Goal: Task Accomplishment & Management: Manage account settings

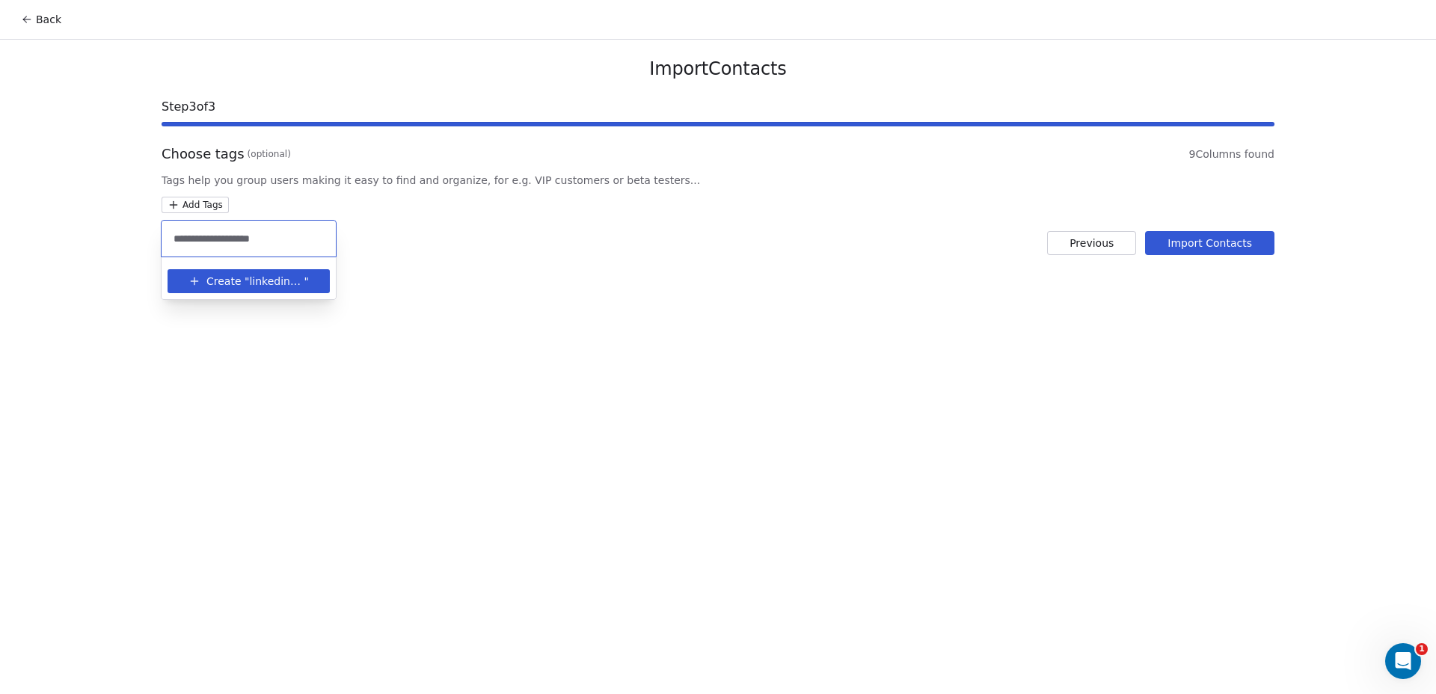
drag, startPoint x: 215, startPoint y: 239, endPoint x: 135, endPoint y: 239, distance: 80.8
click at [135, 239] on html "**********" at bounding box center [718, 347] width 1436 height 694
click at [201, 236] on input "**********" at bounding box center [249, 238] width 156 height 16
drag, startPoint x: 217, startPoint y: 239, endPoint x: 144, endPoint y: 239, distance: 72.5
click at [144, 239] on html "**********" at bounding box center [718, 347] width 1436 height 694
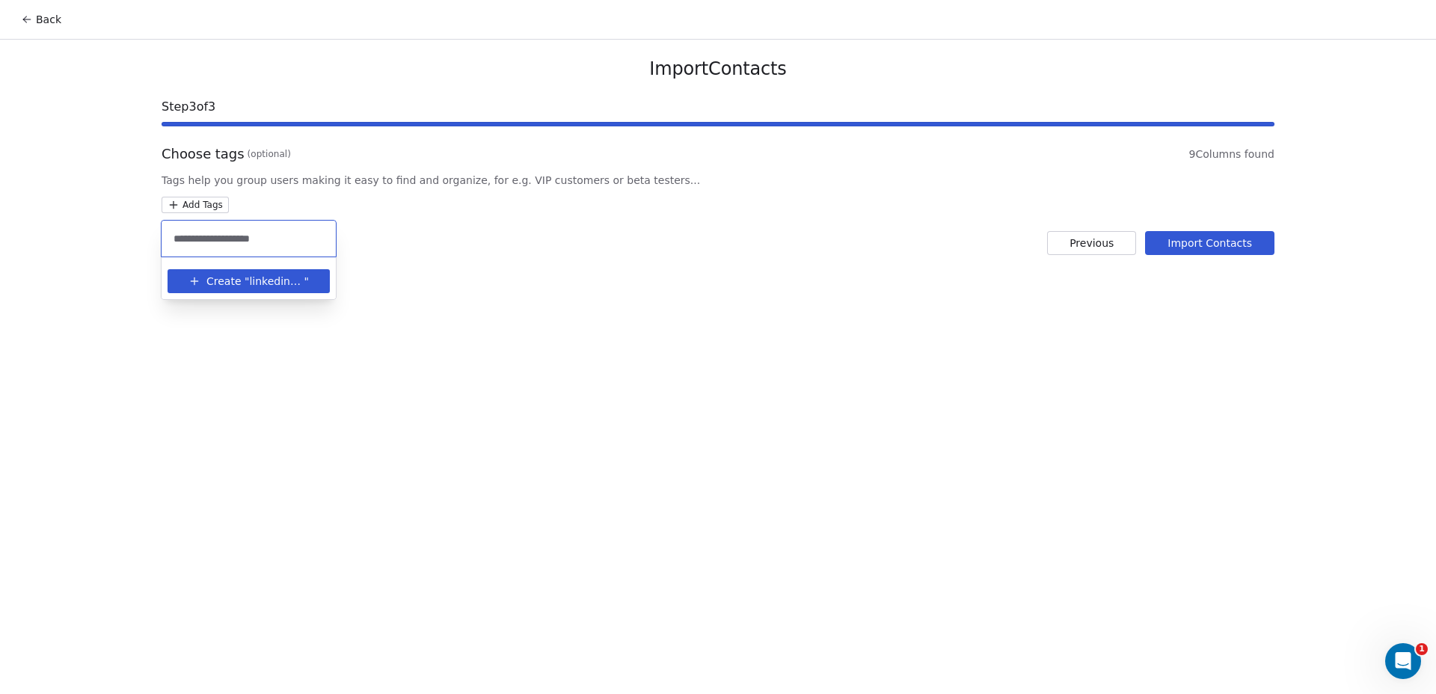
click at [208, 234] on input "**********" at bounding box center [249, 238] width 156 height 16
drag, startPoint x: 218, startPoint y: 237, endPoint x: 174, endPoint y: 239, distance: 43.4
click at [174, 239] on input "**********" at bounding box center [249, 238] width 156 height 16
click at [252, 247] on div "**********" at bounding box center [249, 239] width 174 height 36
click at [247, 236] on input "**********" at bounding box center [249, 238] width 156 height 16
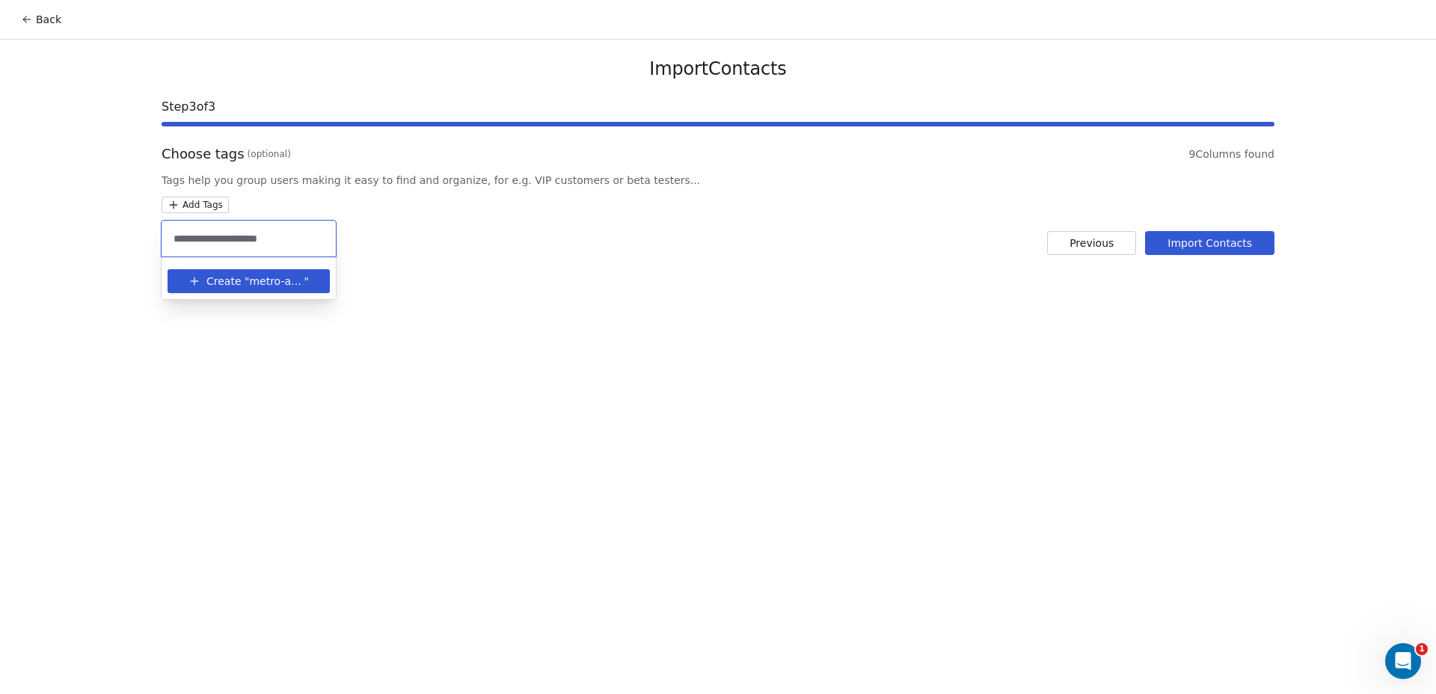
type input "**********"
click at [274, 280] on span "metro-area-agencies-v1" at bounding box center [276, 282] width 55 height 16
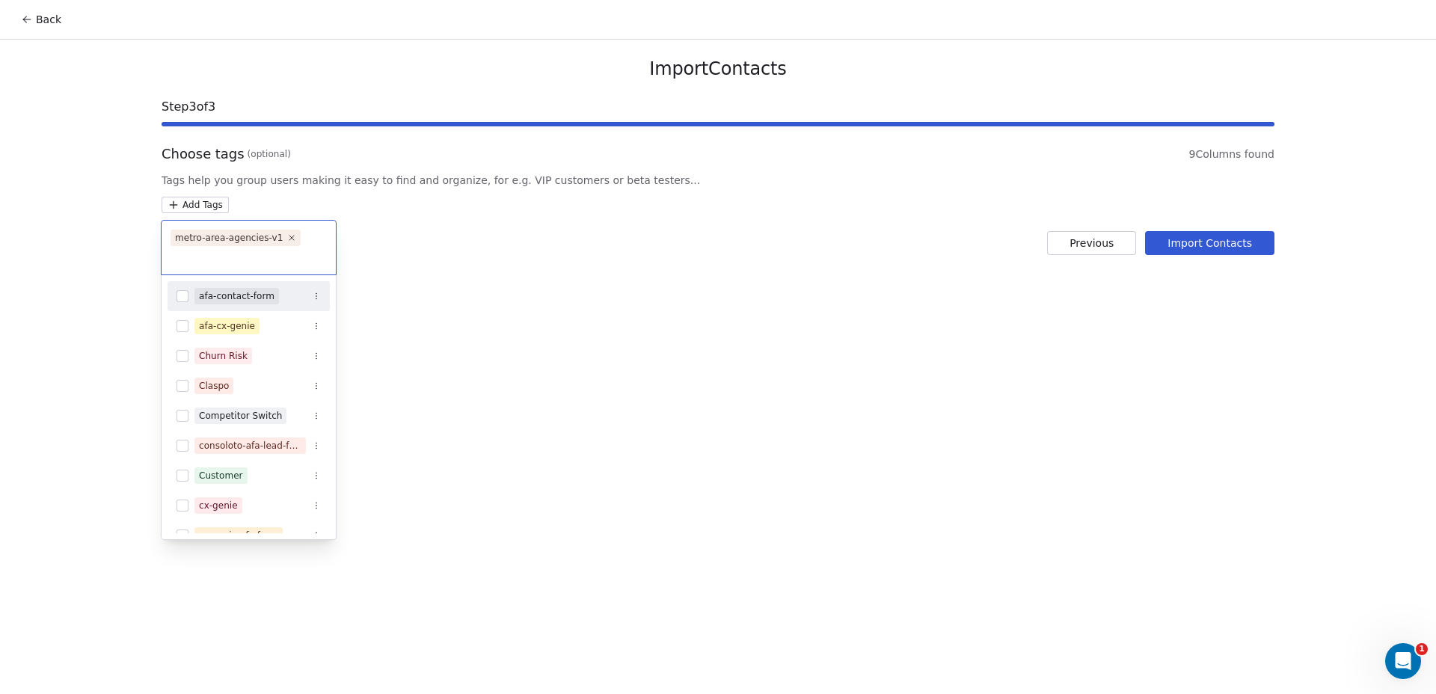
click at [491, 251] on html "Back Import Contacts Step 3 of 3 Choose tags (optional) 9 Columns found Tags he…" at bounding box center [718, 347] width 1436 height 694
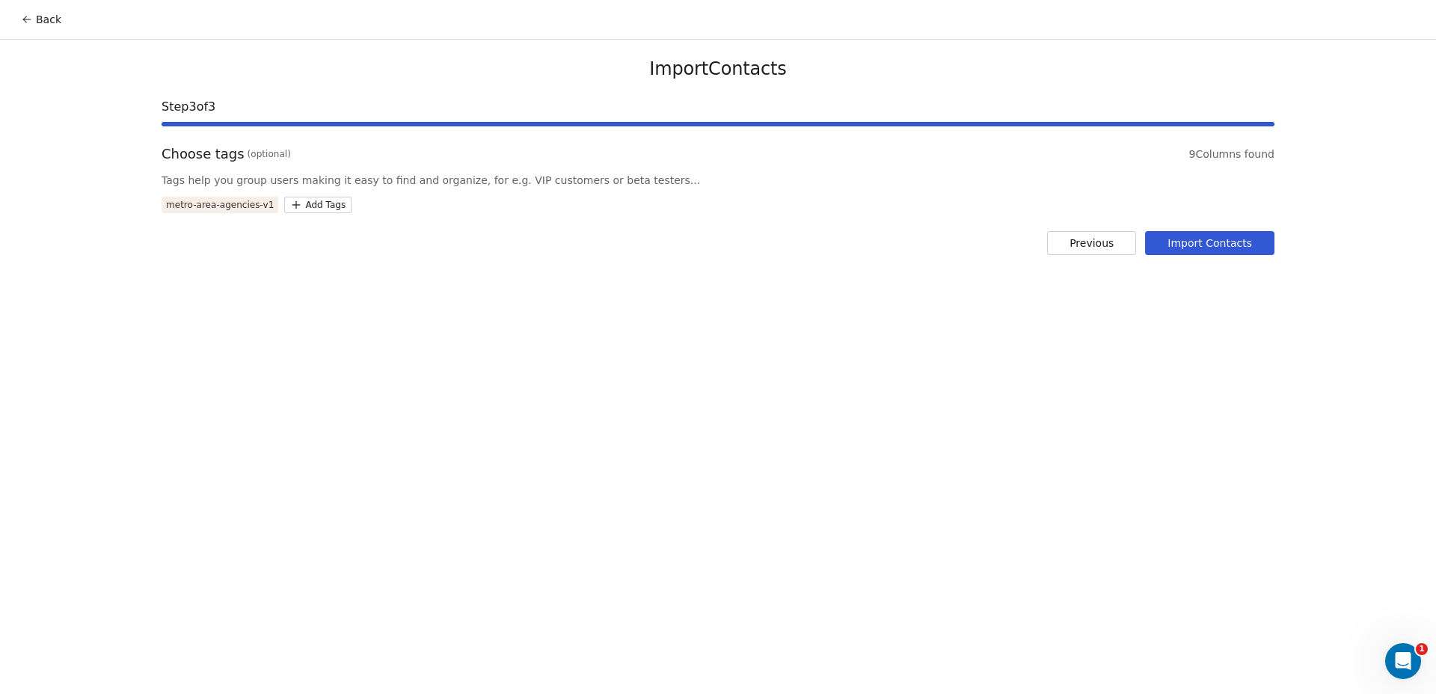
click at [1205, 242] on button "Import Contacts" at bounding box center [1209, 243] width 129 height 24
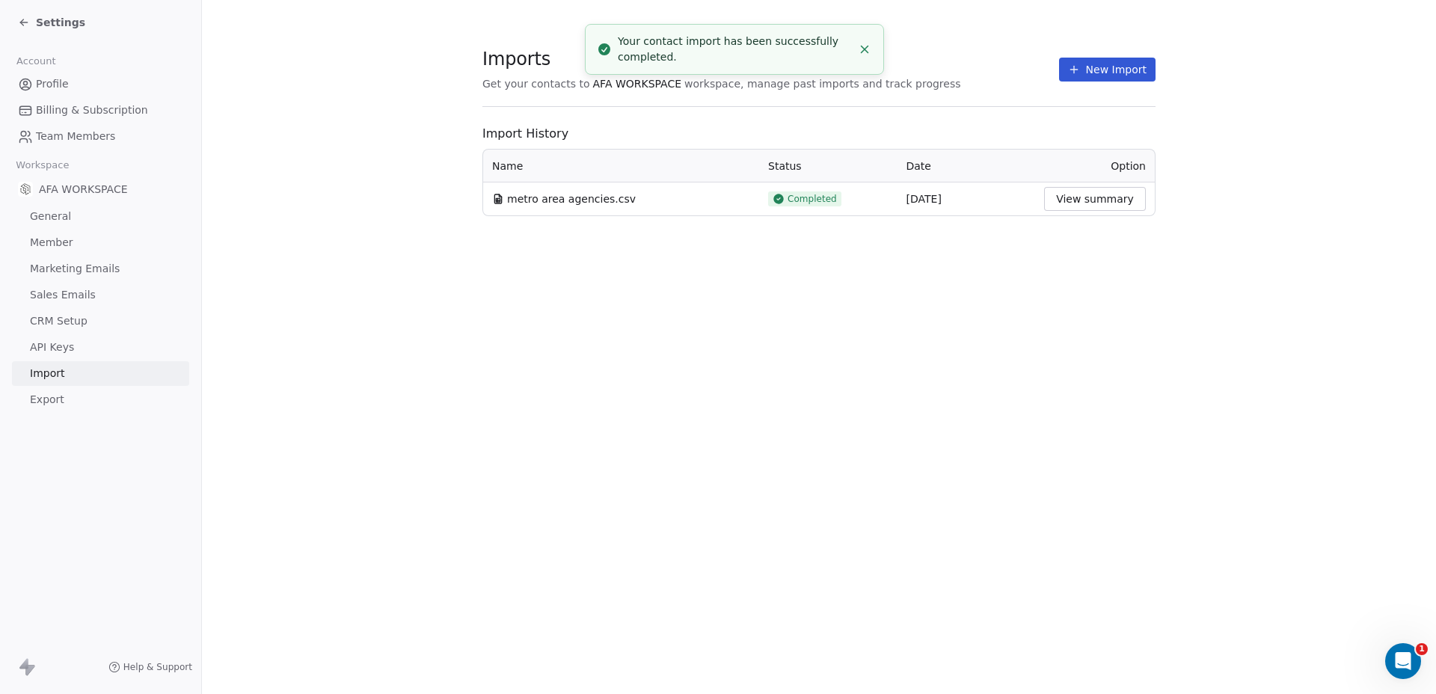
click at [860, 50] on icon "Close toast" at bounding box center [864, 49] width 13 height 13
click at [1082, 195] on button "View summary" at bounding box center [1095, 199] width 102 height 24
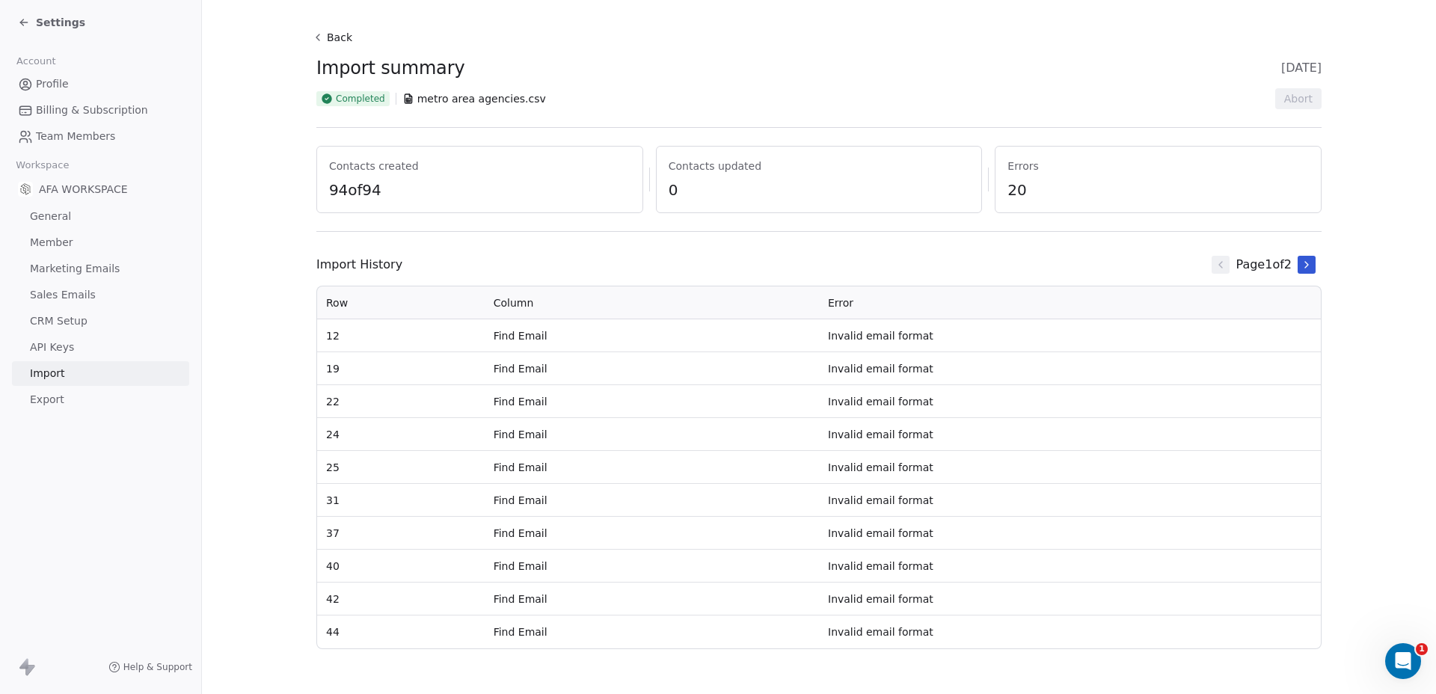
scroll to position [21, 0]
click at [1305, 260] on icon at bounding box center [1307, 265] width 12 height 12
click at [538, 346] on td "Find Email" at bounding box center [652, 335] width 334 height 33
click at [556, 421] on tbody "49 Find Email Invalid email format 62 Find Email Invalid email format 65 Find E…" at bounding box center [819, 483] width 1004 height 329
click at [1015, 627] on td "Invalid email format" at bounding box center [1070, 632] width 502 height 33
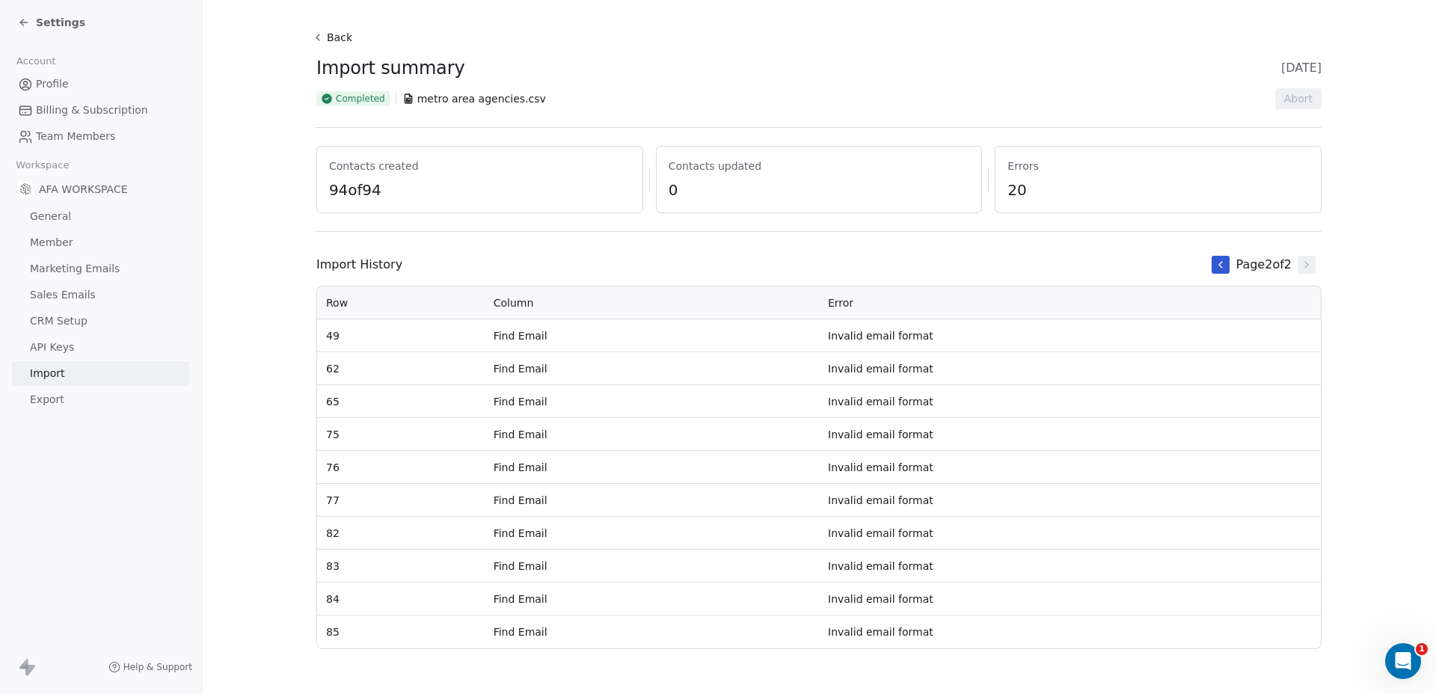
click at [31, 21] on div "Settings" at bounding box center [51, 22] width 67 height 15
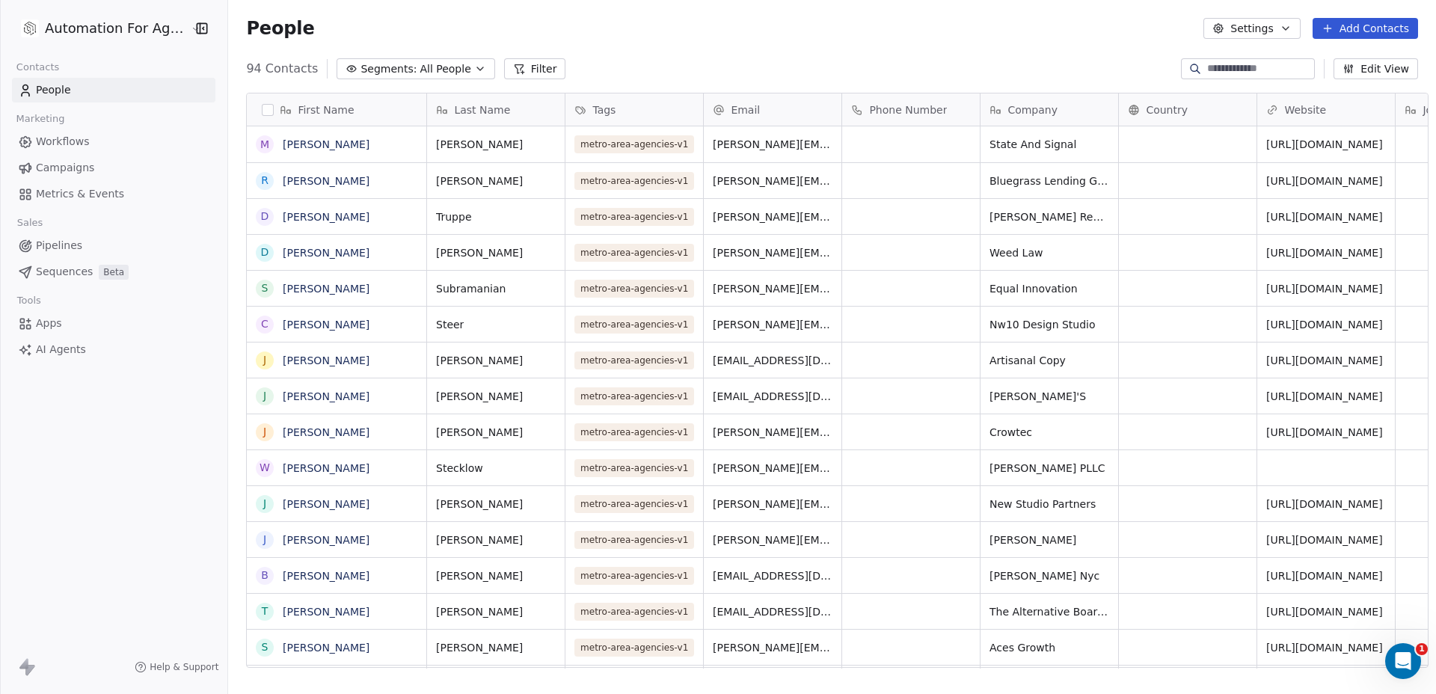
click at [677, 32] on div "People Settings Add Contacts" at bounding box center [832, 28] width 1172 height 21
click at [900, 61] on div "94 Contacts Segments: All People Filter Edit View" at bounding box center [832, 69] width 1208 height 24
click at [1366, 30] on button "Add Contacts" at bounding box center [1365, 28] width 105 height 21
click at [1332, 85] on span "Import from CSV" at bounding box center [1362, 85] width 87 height 16
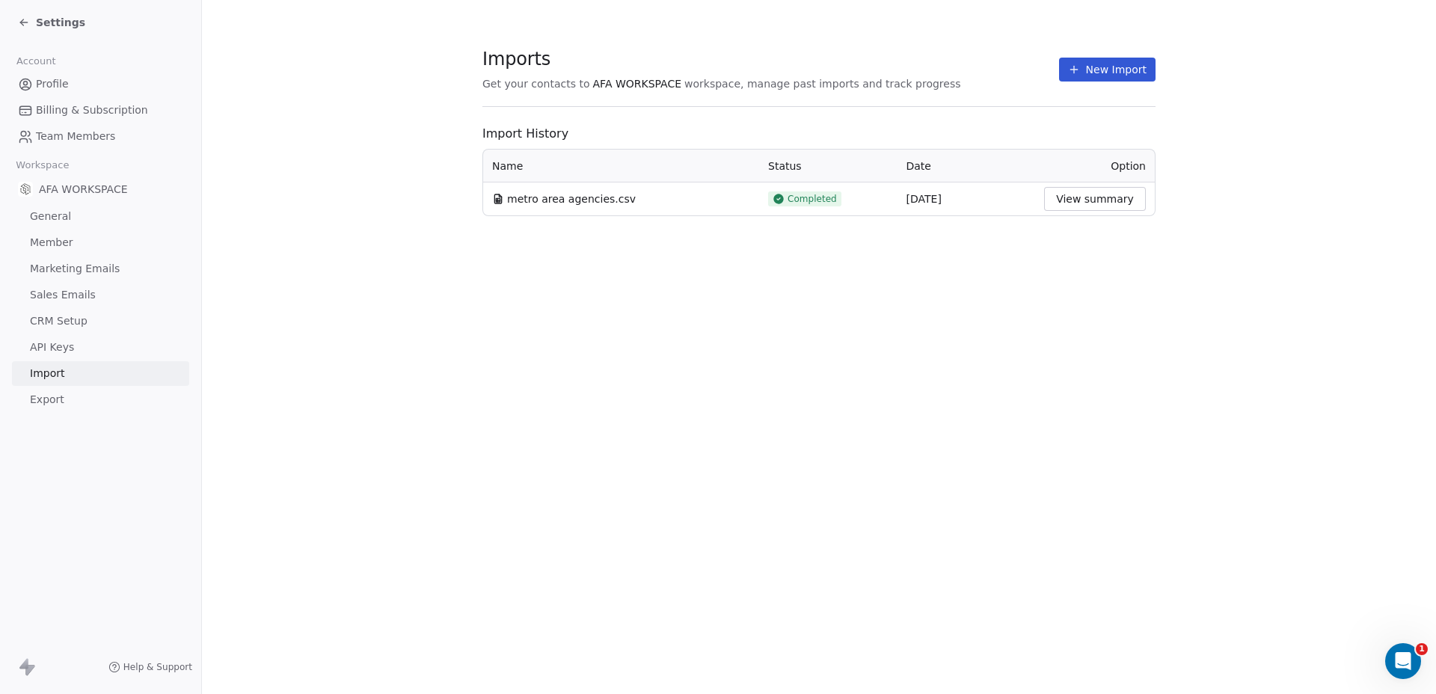
click at [1113, 69] on button "New Import" at bounding box center [1107, 70] width 96 height 24
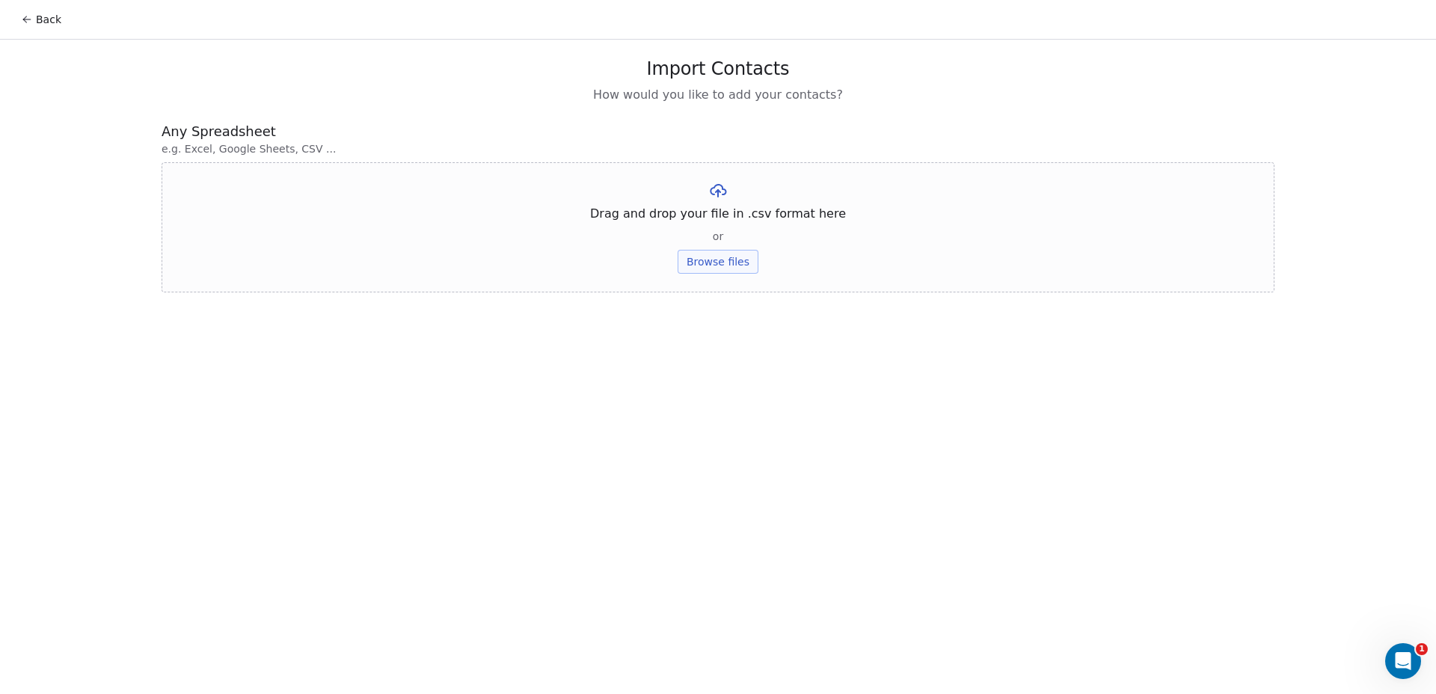
click at [711, 261] on button "Browse files" at bounding box center [718, 262] width 81 height 24
click at [721, 215] on button "Upload" at bounding box center [717, 220] width 55 height 24
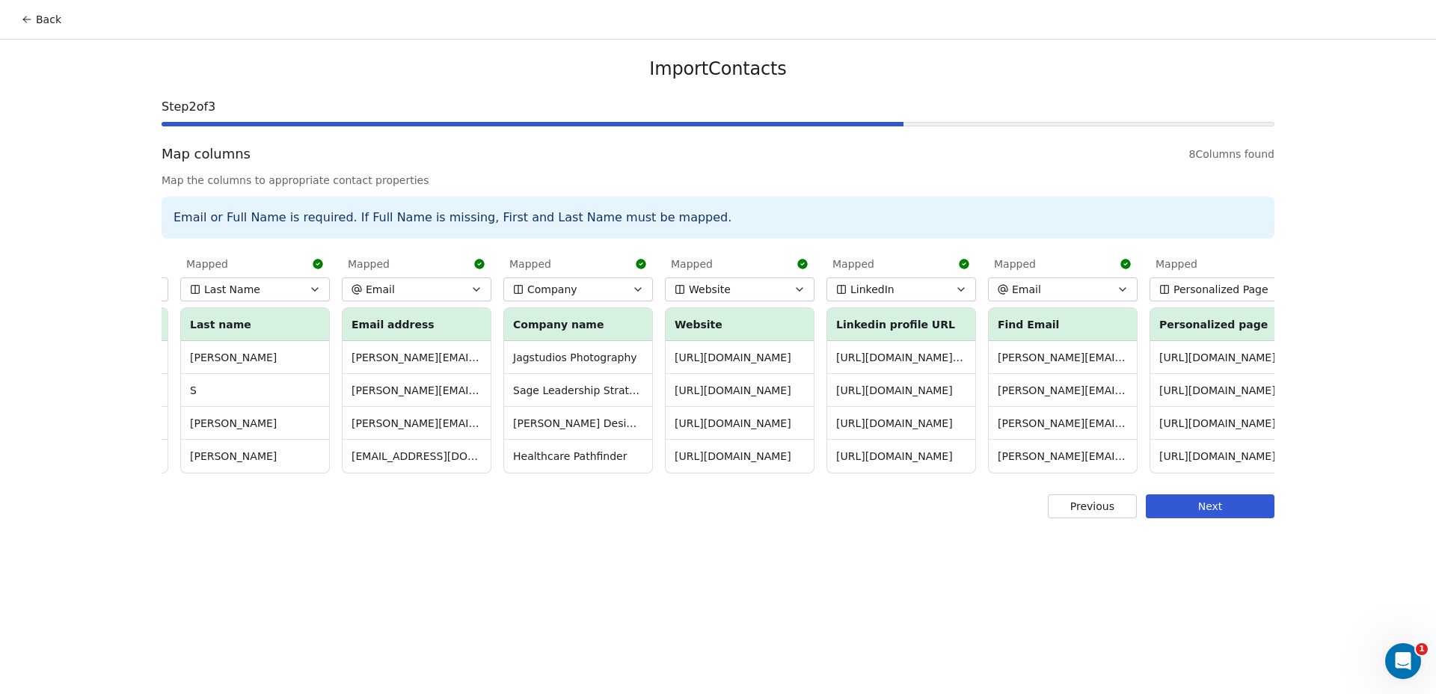
scroll to position [0, 168]
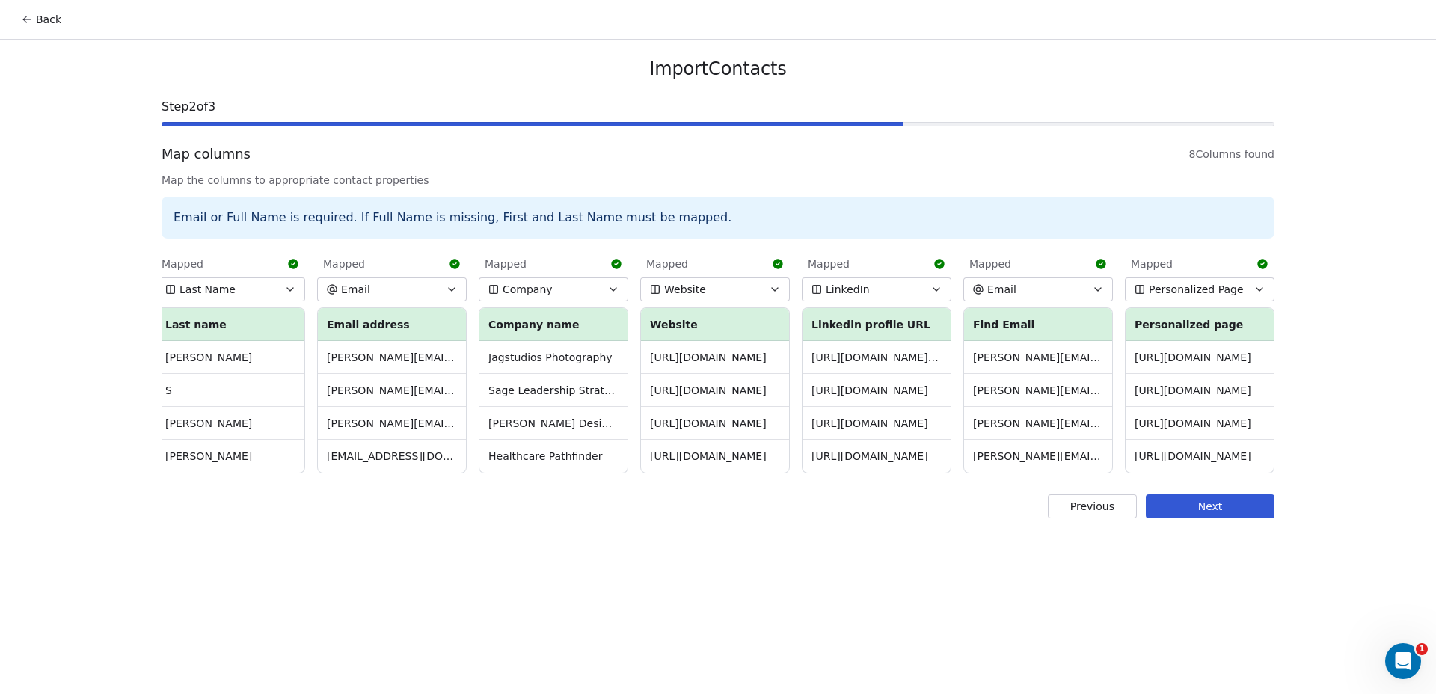
click at [1230, 510] on button "Next" at bounding box center [1210, 506] width 129 height 24
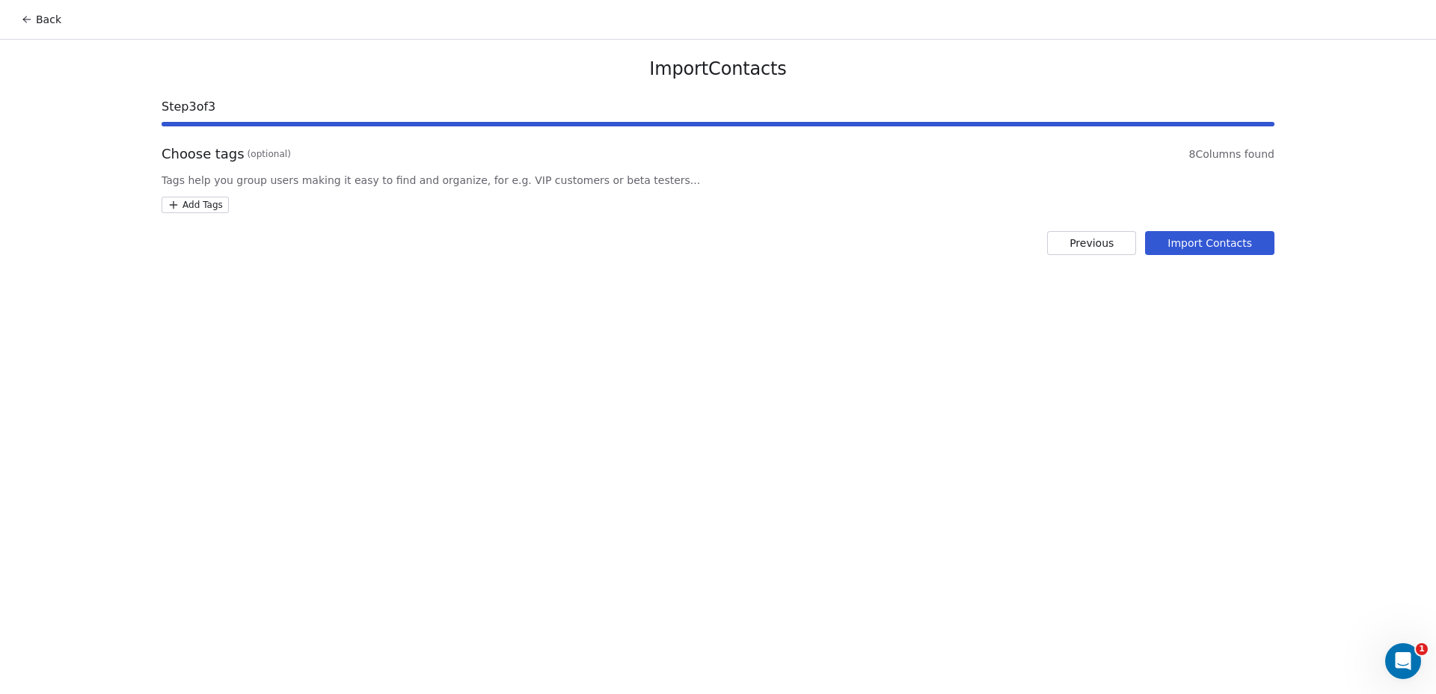
click at [191, 203] on html "Back Import Contacts Step 3 of 3 Choose tags (optional) 8 Columns found Tags he…" at bounding box center [718, 347] width 1436 height 694
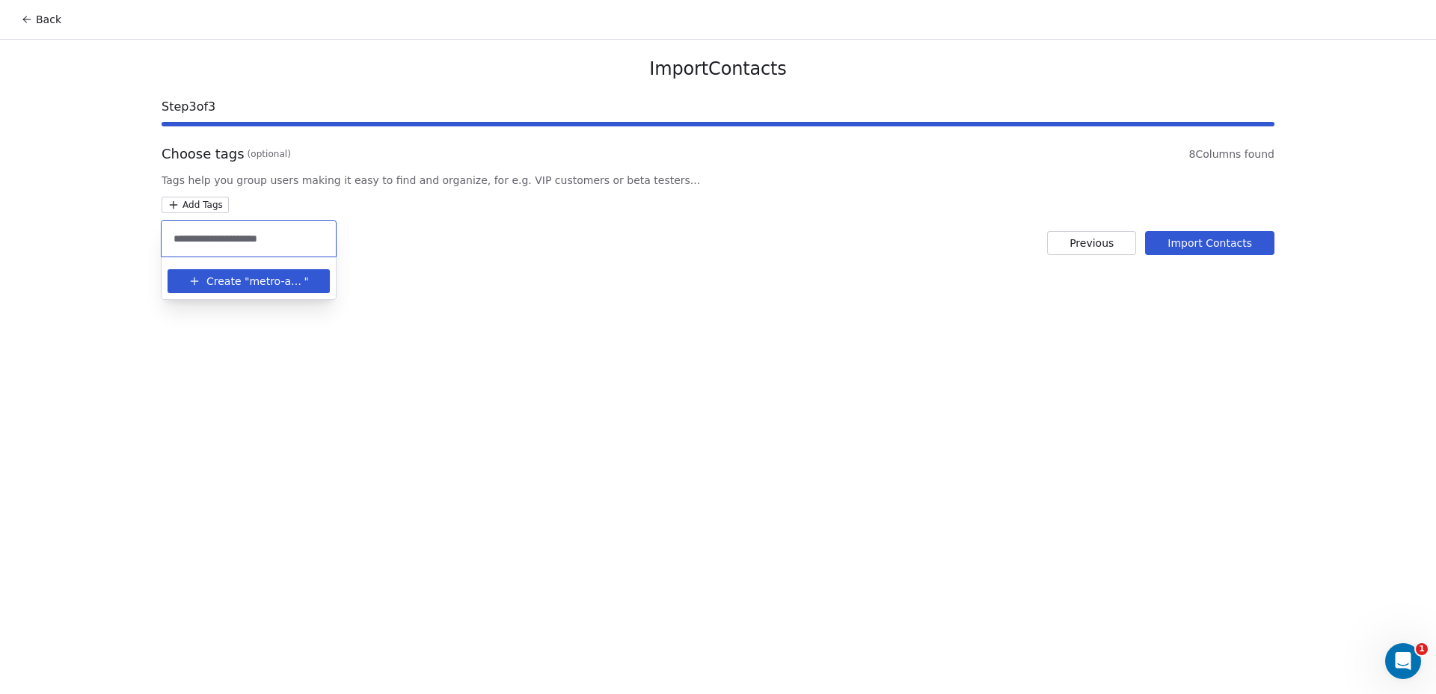
type input "**********"
click at [236, 281] on span "Create "" at bounding box center [227, 282] width 43 height 16
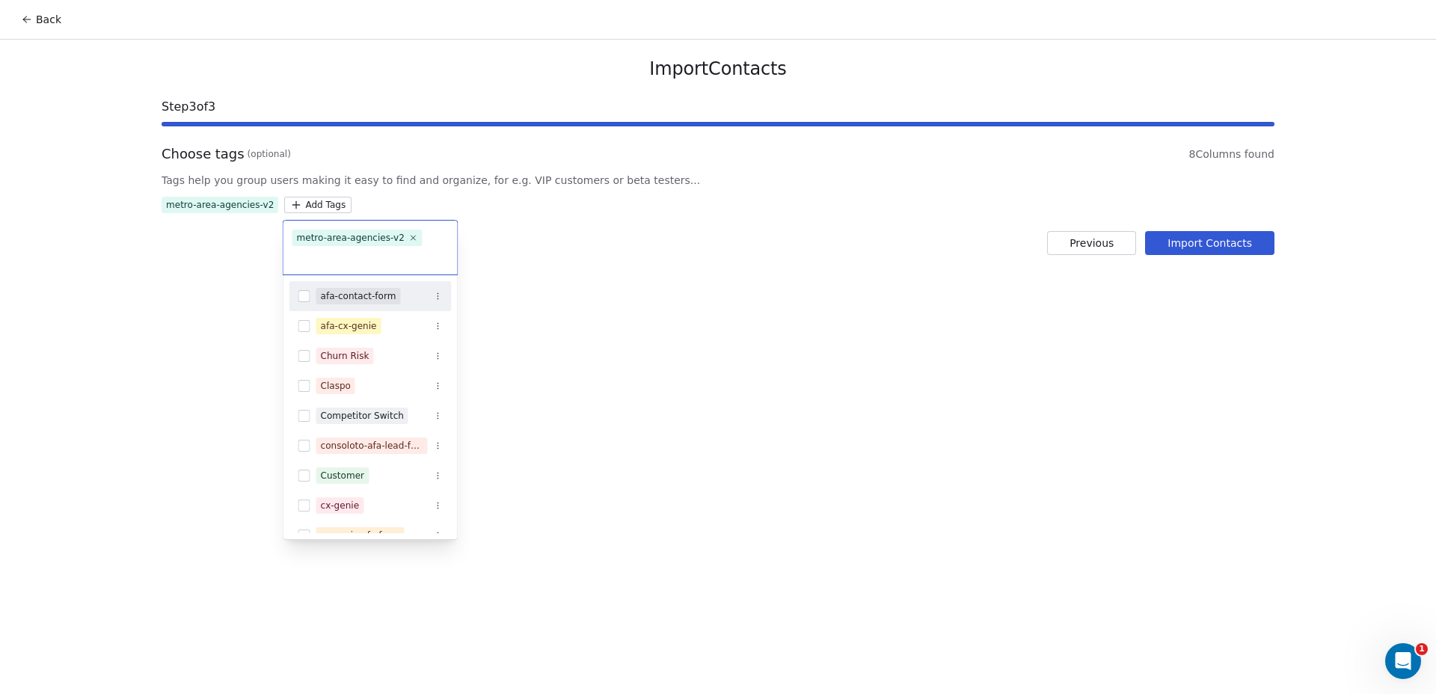
click at [711, 309] on html "Back Import Contacts Step 3 of 3 Choose tags (optional) 8 Columns found Tags he…" at bounding box center [718, 347] width 1436 height 694
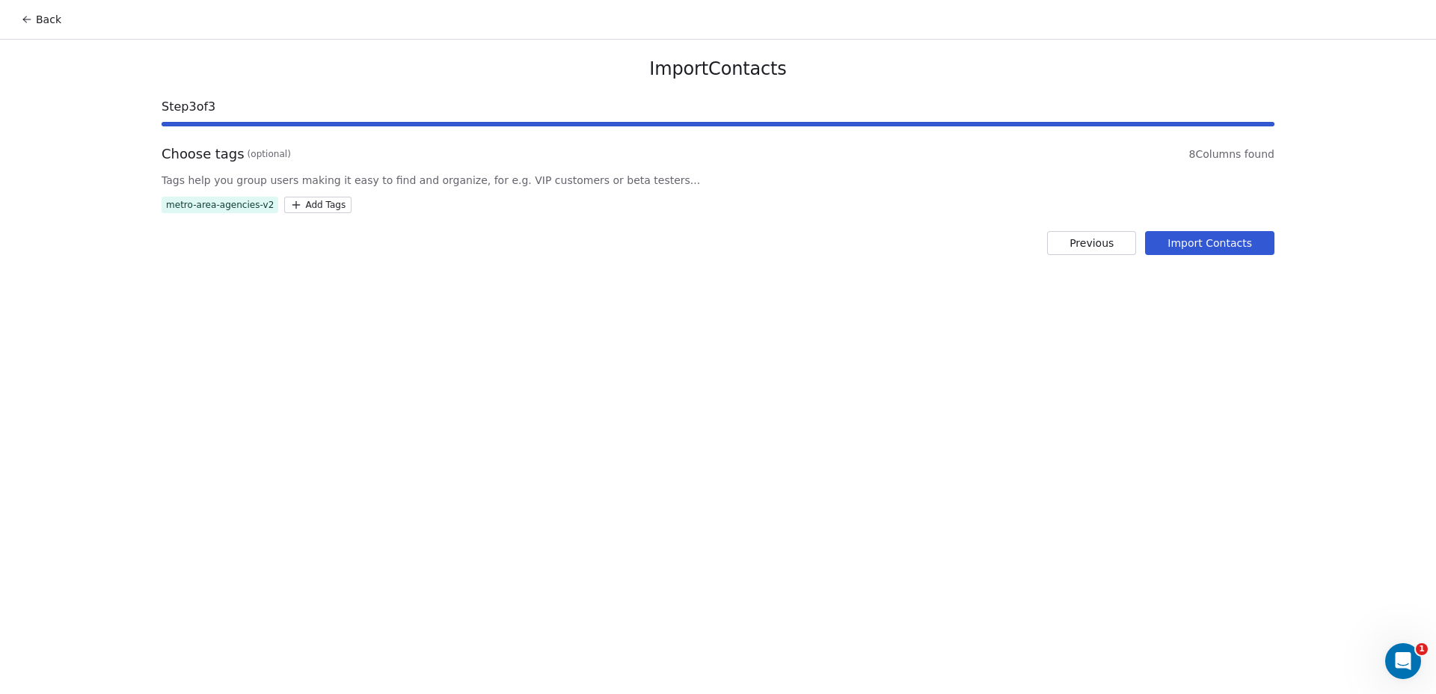
click at [1202, 240] on button "Import Contacts" at bounding box center [1209, 243] width 129 height 24
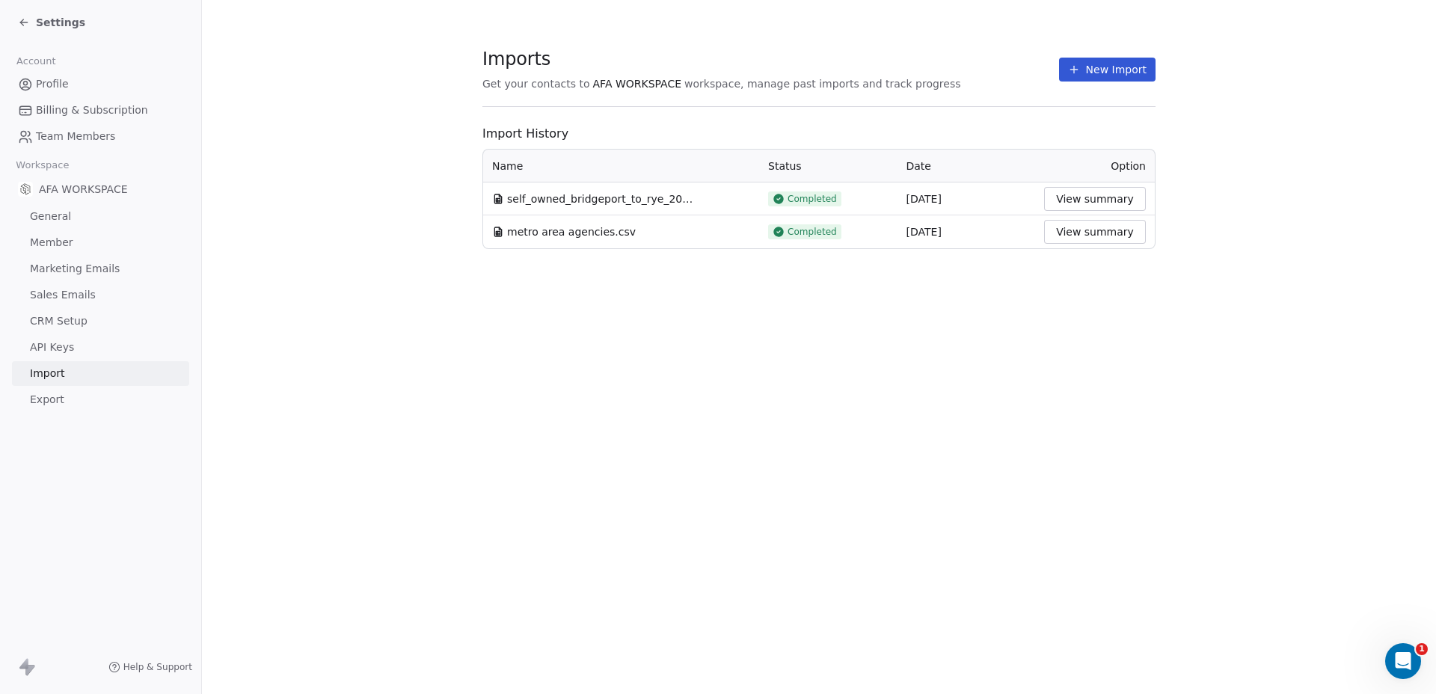
click at [18, 26] on icon at bounding box center [24, 22] width 12 height 12
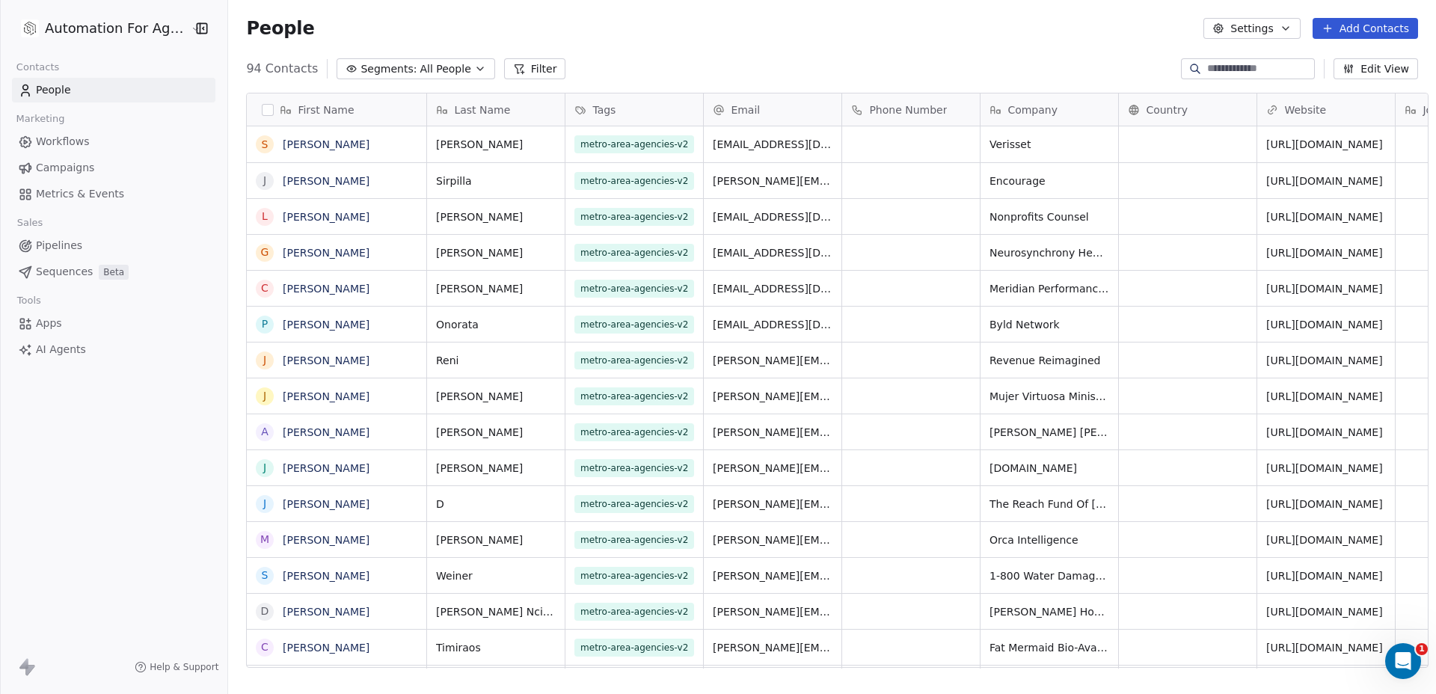
click at [675, 25] on div "People Settings Add Contacts" at bounding box center [832, 28] width 1172 height 21
click at [110, 22] on html "Automation For Agencies Contacts People Marketing Workflows Campaigns Metrics &…" at bounding box center [718, 347] width 1436 height 694
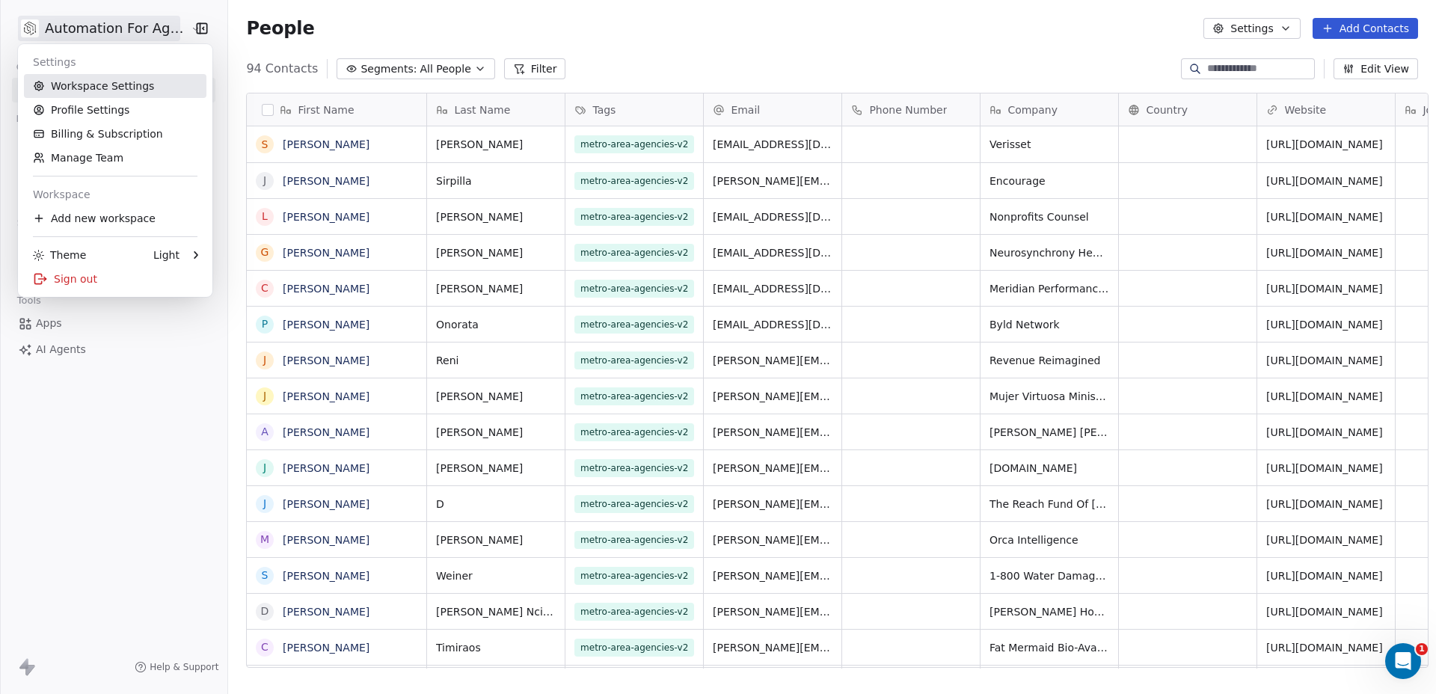
click at [102, 81] on link "Workspace Settings" at bounding box center [115, 86] width 182 height 24
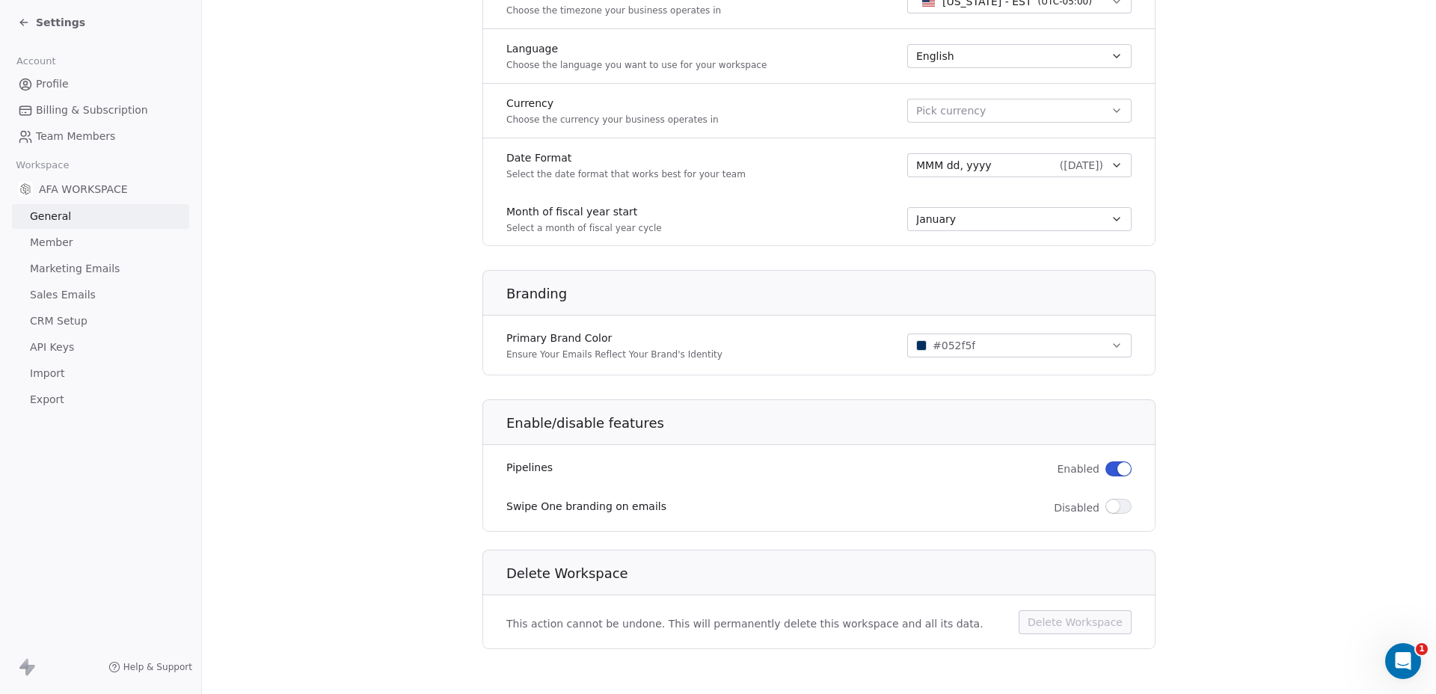
scroll to position [703, 0]
click at [52, 113] on span "Billing & Subscription" at bounding box center [92, 110] width 112 height 16
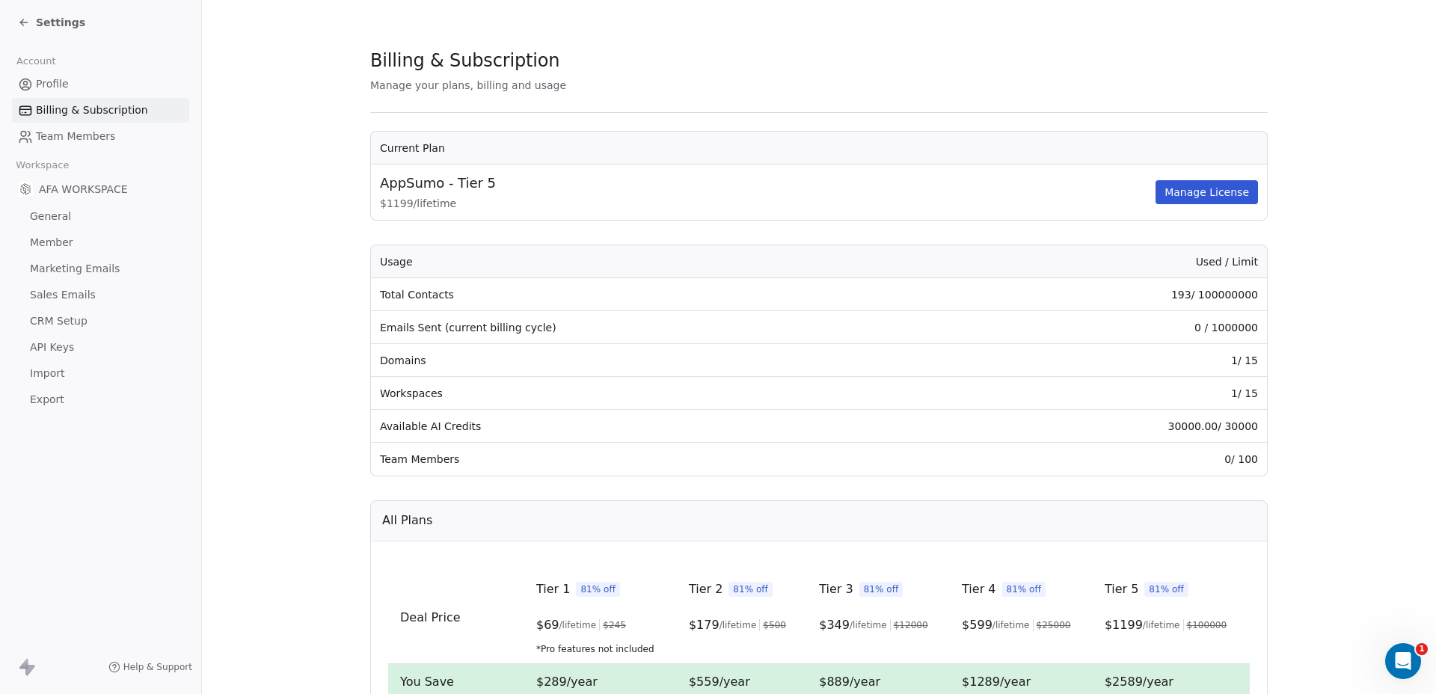
click at [61, 138] on span "Team Members" at bounding box center [75, 137] width 79 height 16
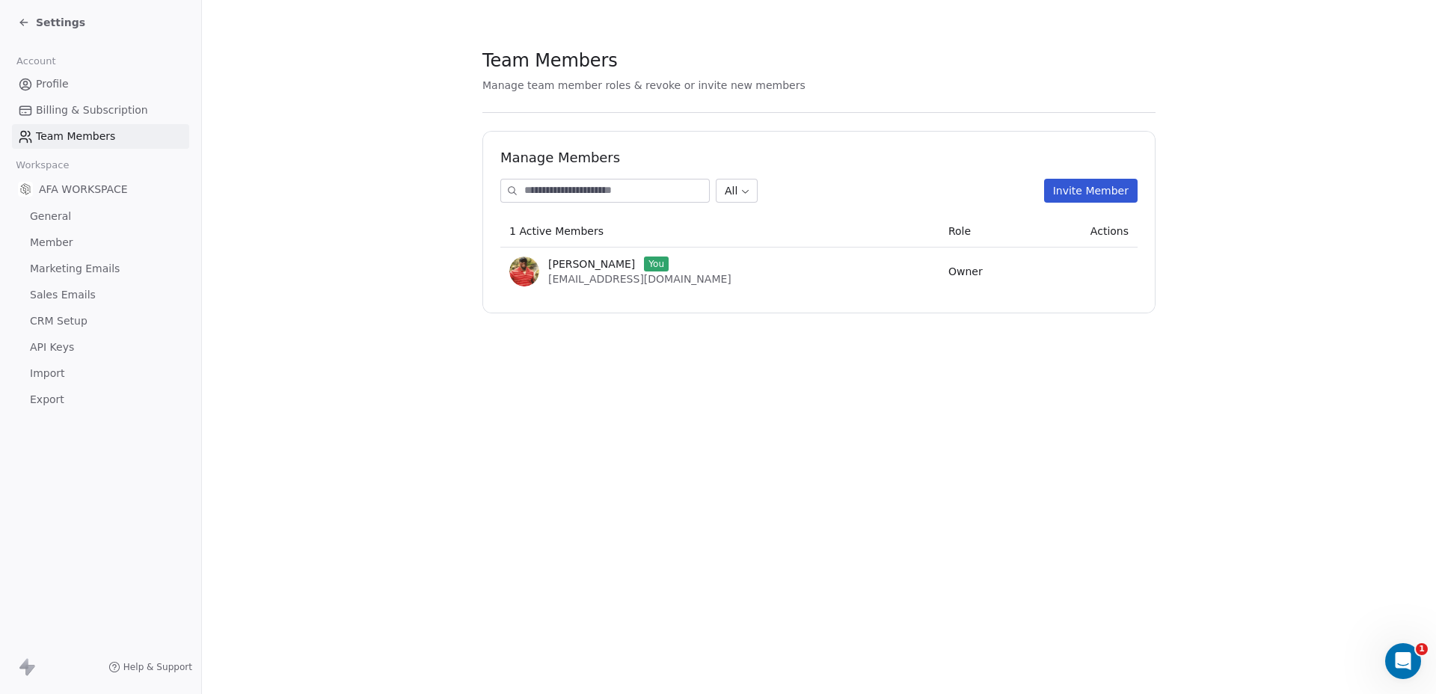
click at [52, 215] on span "General" at bounding box center [50, 217] width 41 height 16
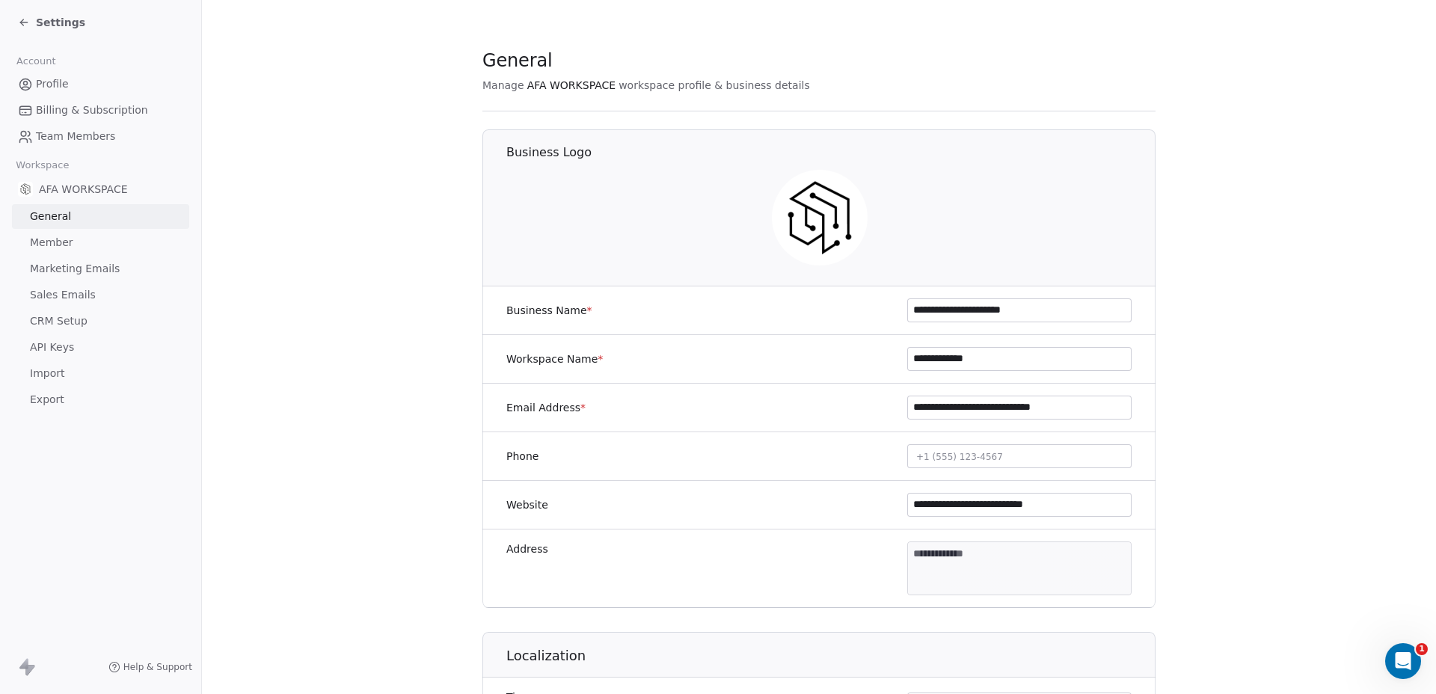
click at [50, 243] on span "Member" at bounding box center [51, 243] width 43 height 16
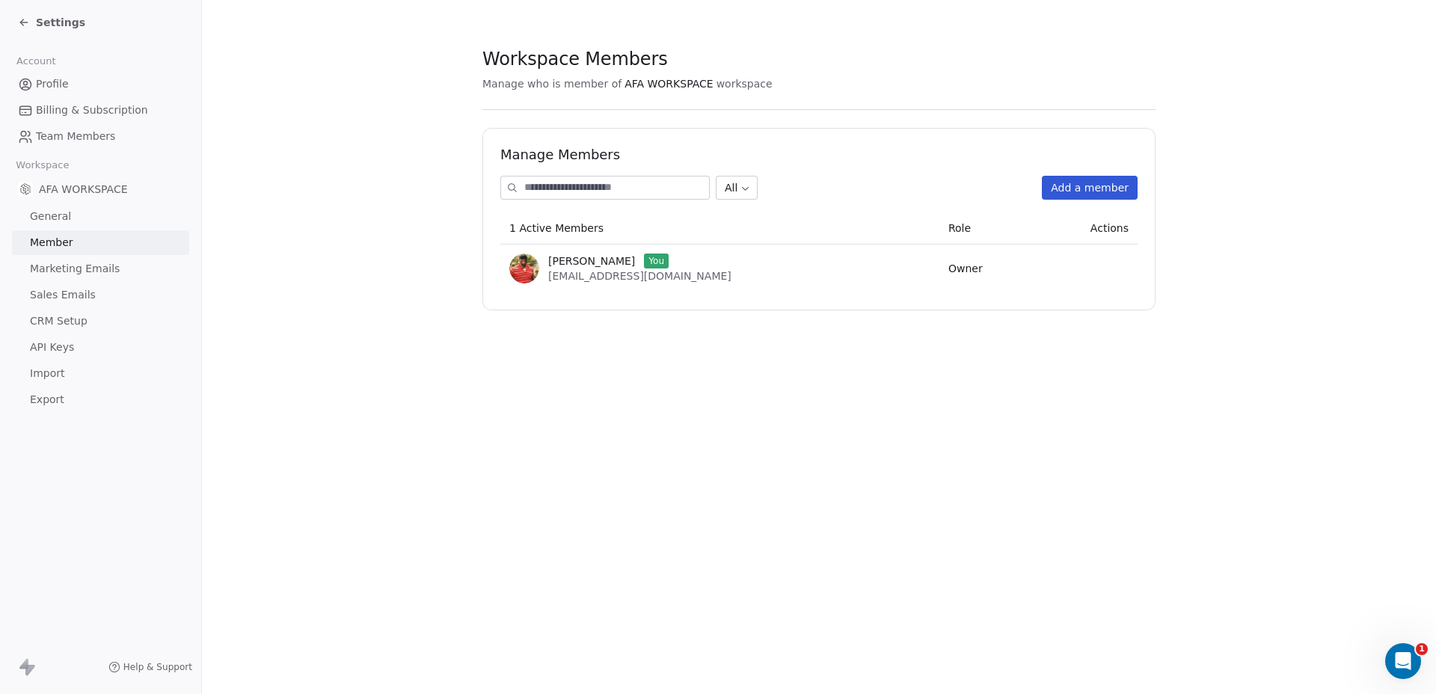
click at [52, 270] on span "Marketing Emails" at bounding box center [75, 269] width 90 height 16
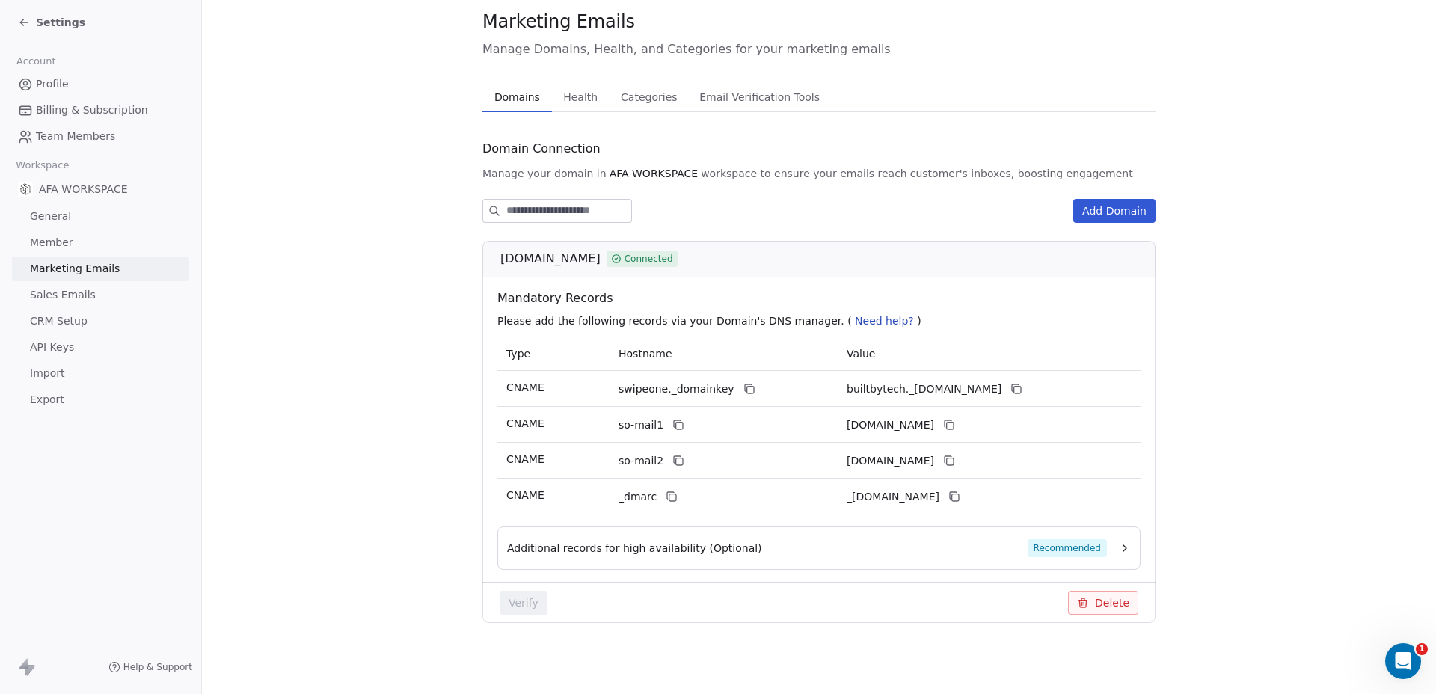
scroll to position [40, 0]
click at [1121, 208] on button "Add Domain" at bounding box center [1114, 210] width 82 height 24
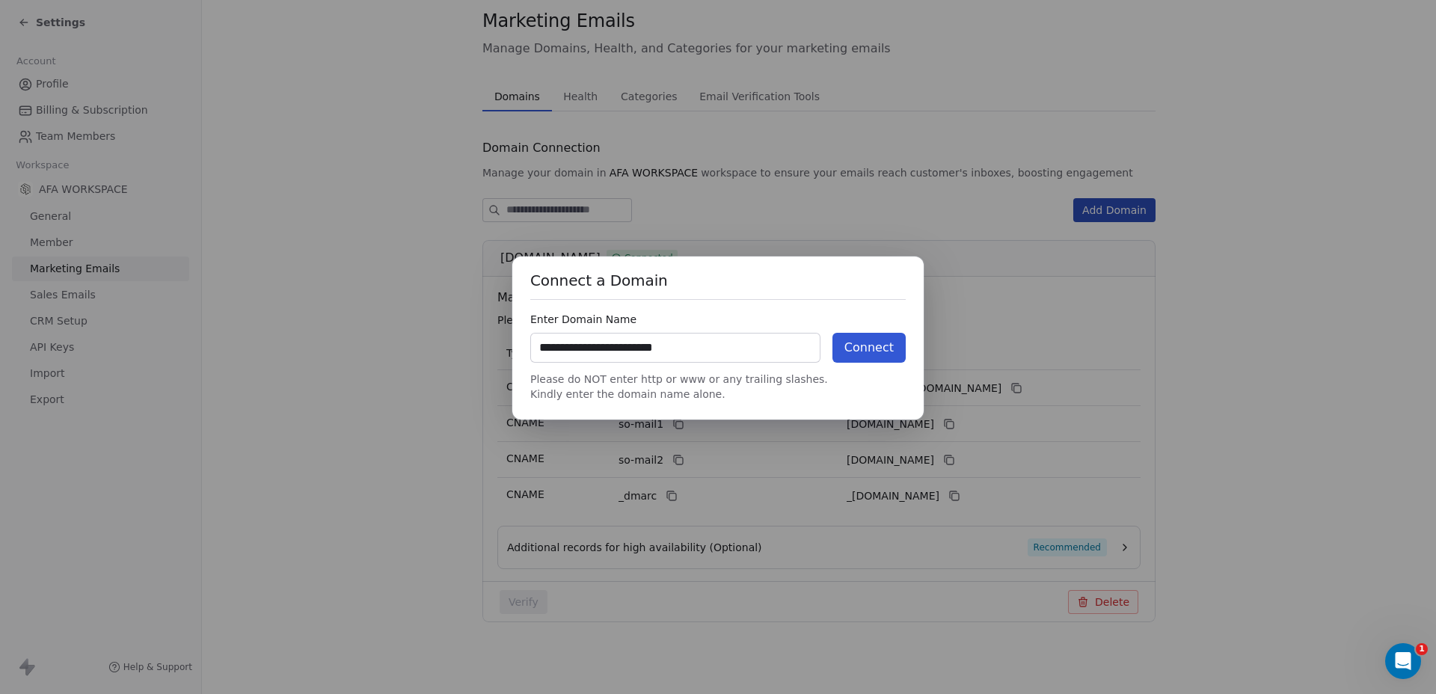
type input "**********"
click at [862, 347] on button "Connect" at bounding box center [868, 348] width 73 height 30
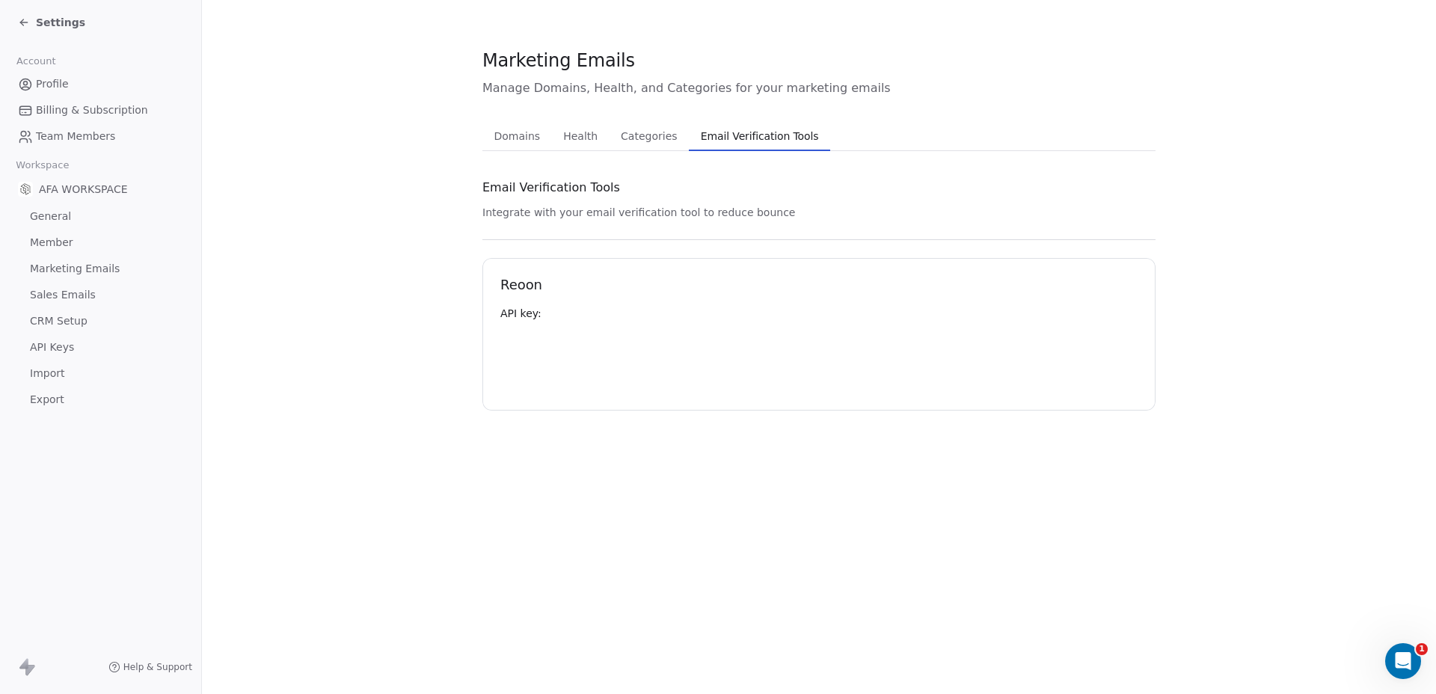
click at [725, 94] on div "Marketing Emails Manage Domains, Health, and Categories for your marketing emai…" at bounding box center [818, 229] width 673 height 363
click at [509, 141] on span "Domains" at bounding box center [517, 136] width 58 height 21
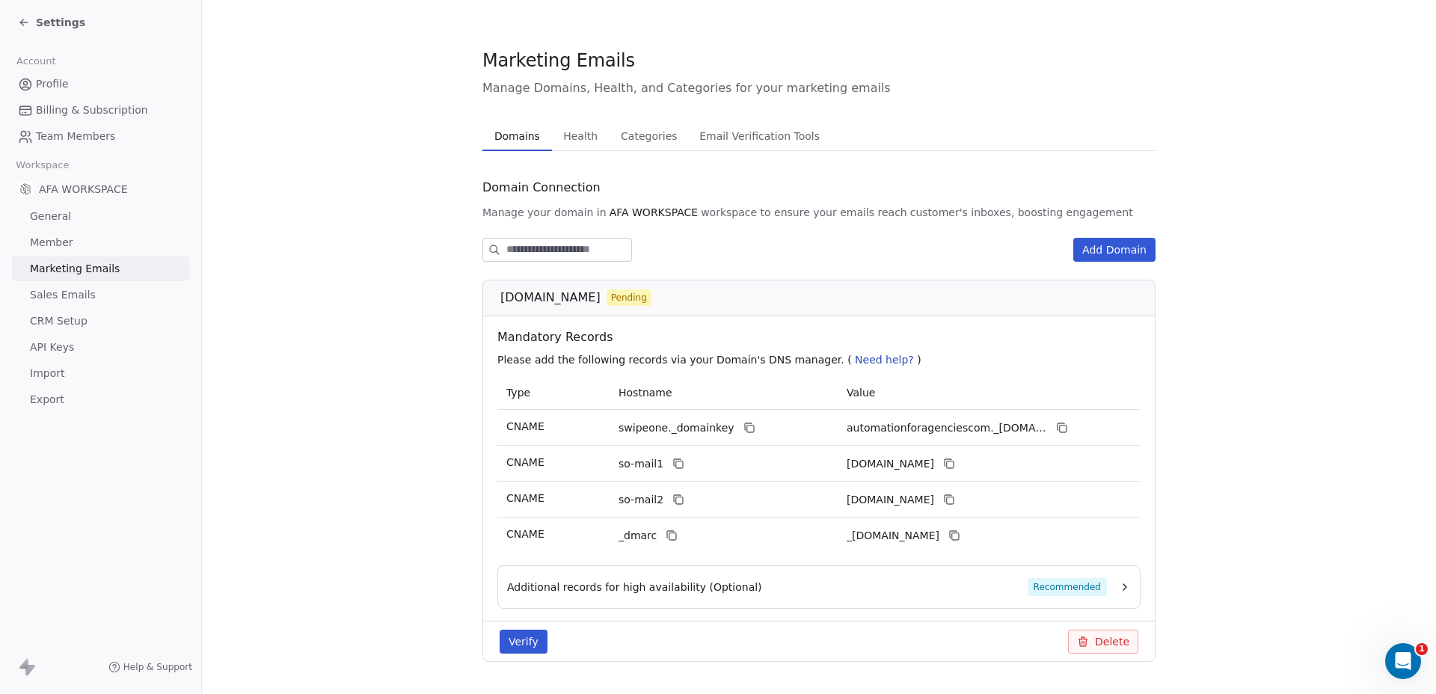
click at [54, 295] on span "Sales Emails" at bounding box center [63, 295] width 66 height 16
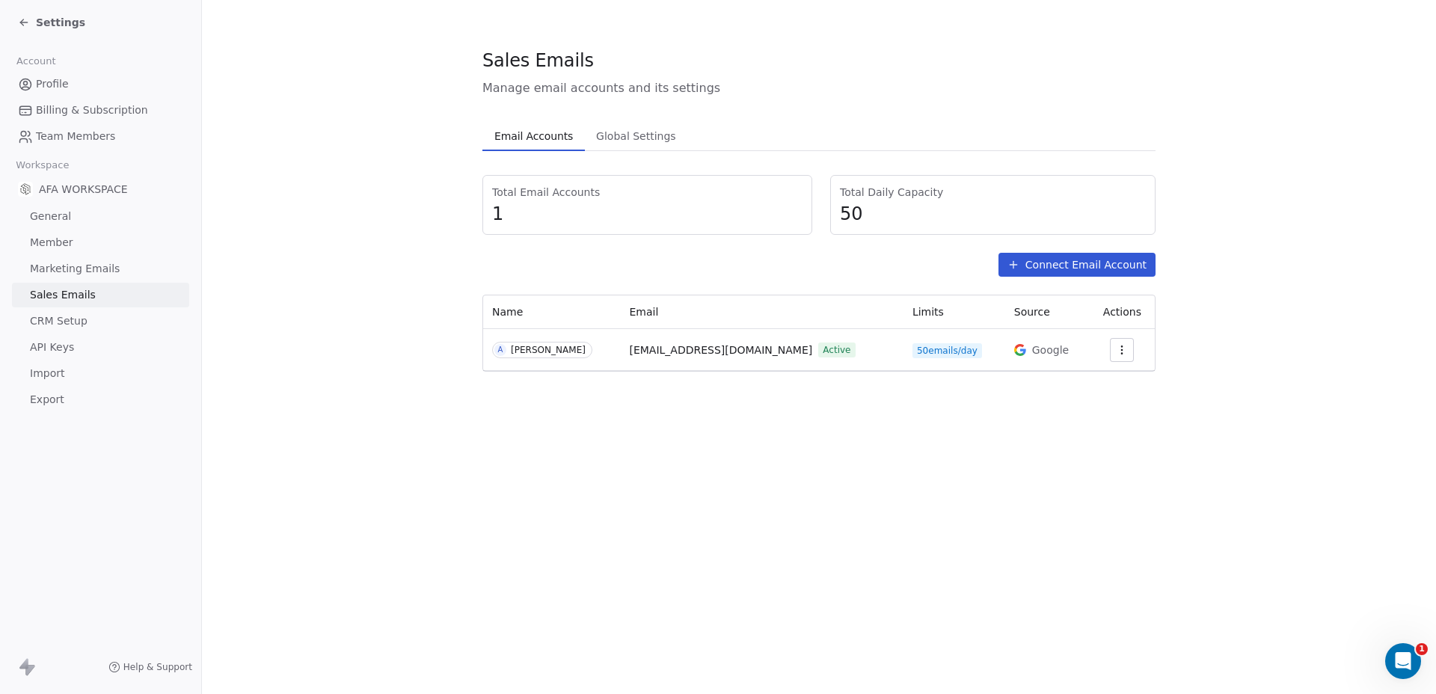
click at [61, 275] on span "Marketing Emails" at bounding box center [75, 269] width 90 height 16
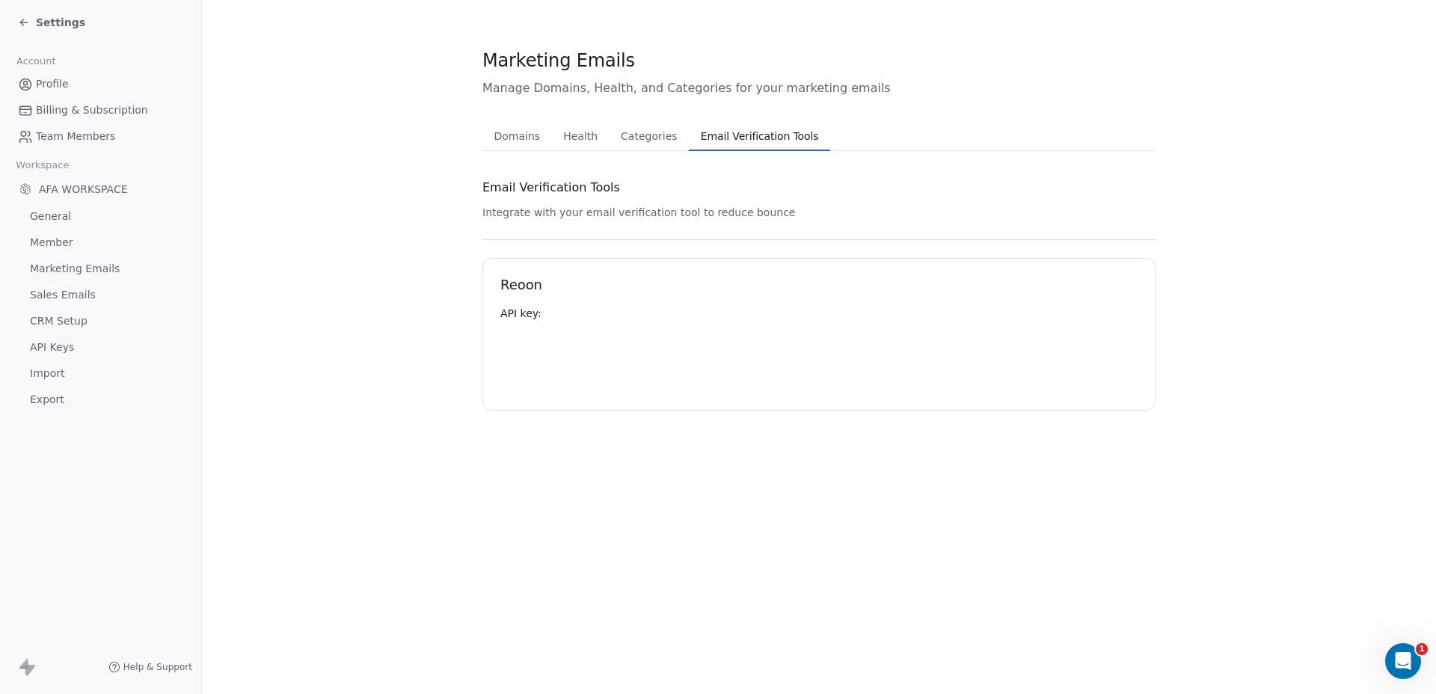
click at [715, 134] on span "Email Verification Tools" at bounding box center [760, 136] width 130 height 21
click at [668, 135] on span "Categories" at bounding box center [649, 136] width 68 height 21
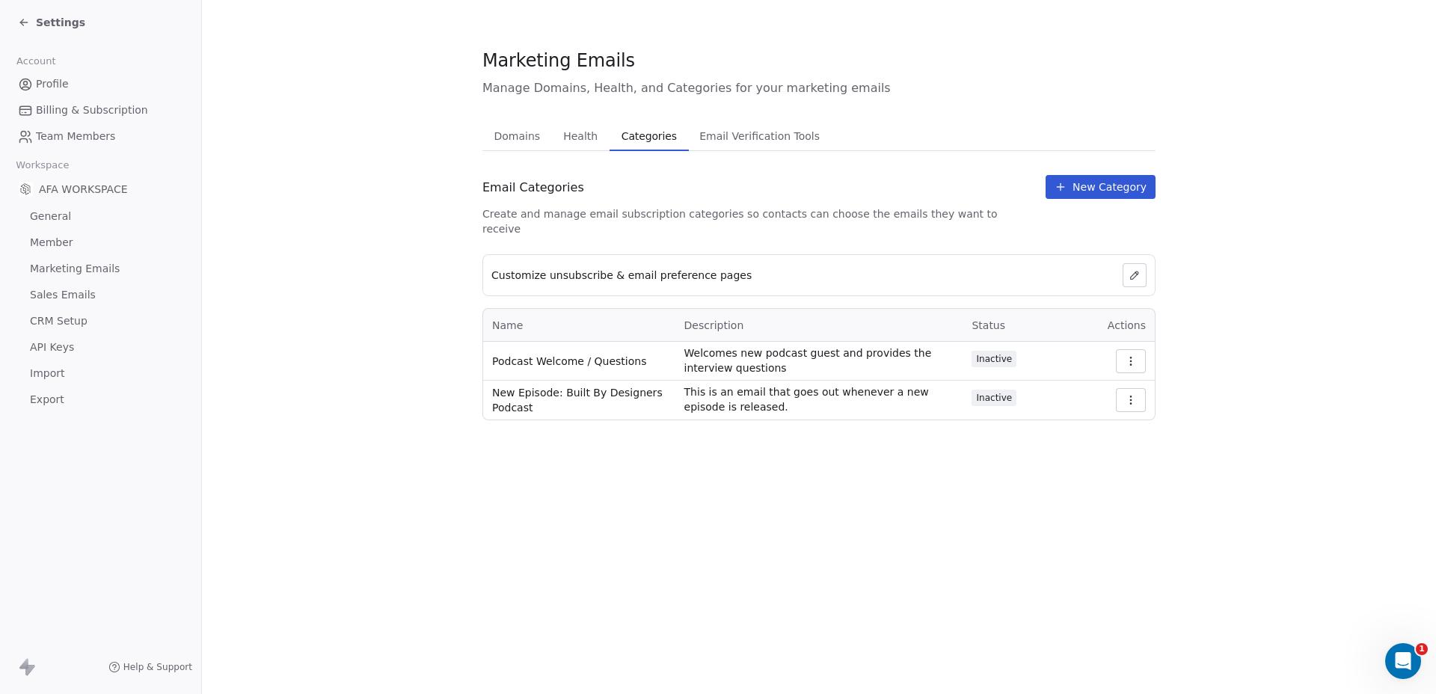
click at [560, 138] on span "Health" at bounding box center [580, 136] width 46 height 21
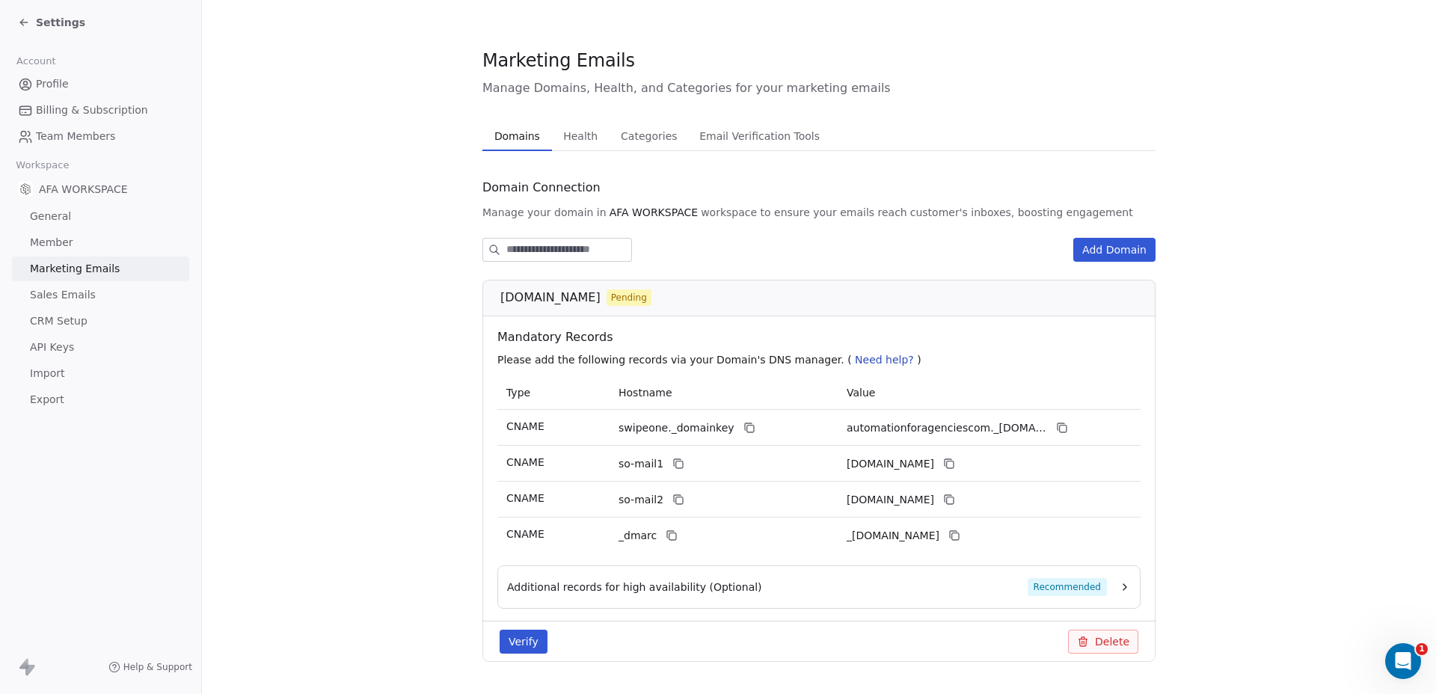
click at [528, 141] on span "Domains" at bounding box center [517, 136] width 58 height 21
click at [39, 28] on span "Settings" at bounding box center [60, 22] width 49 height 15
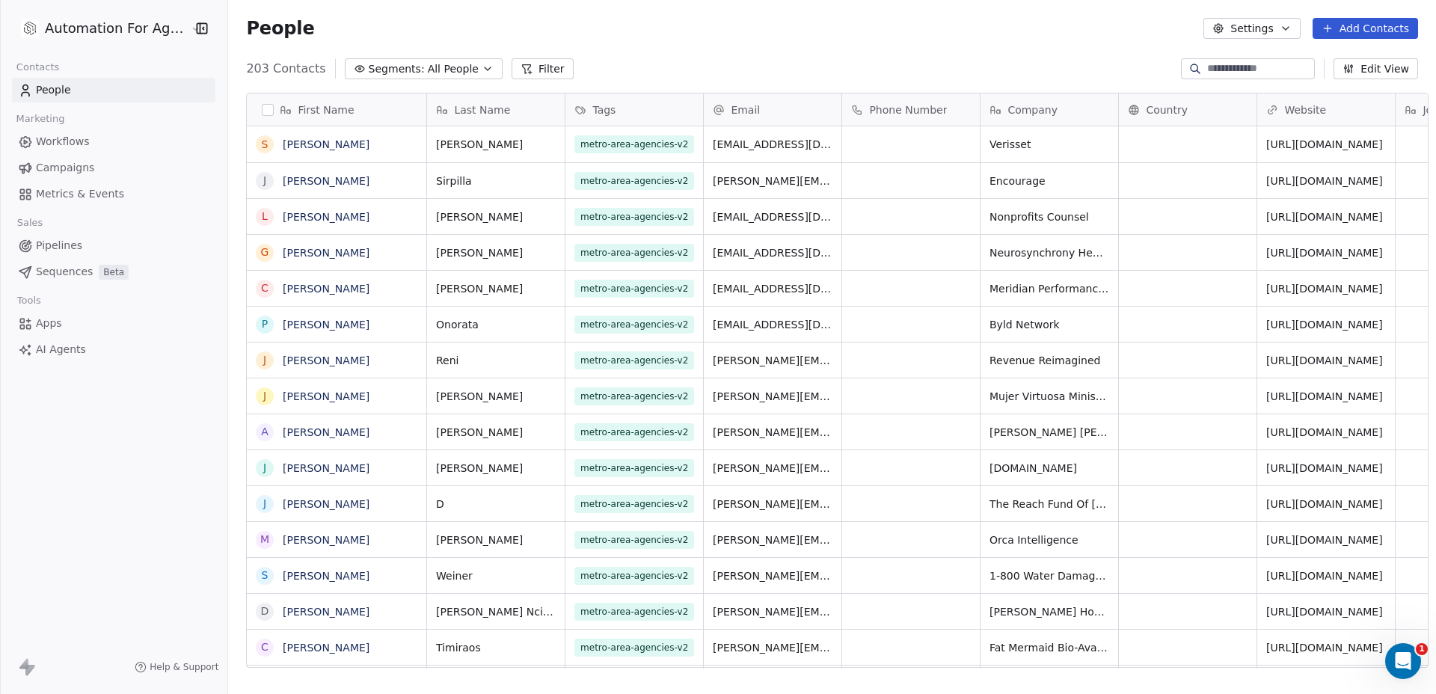
scroll to position [600, 1206]
click at [203, 27] on icon "button" at bounding box center [203, 28] width 1 height 2
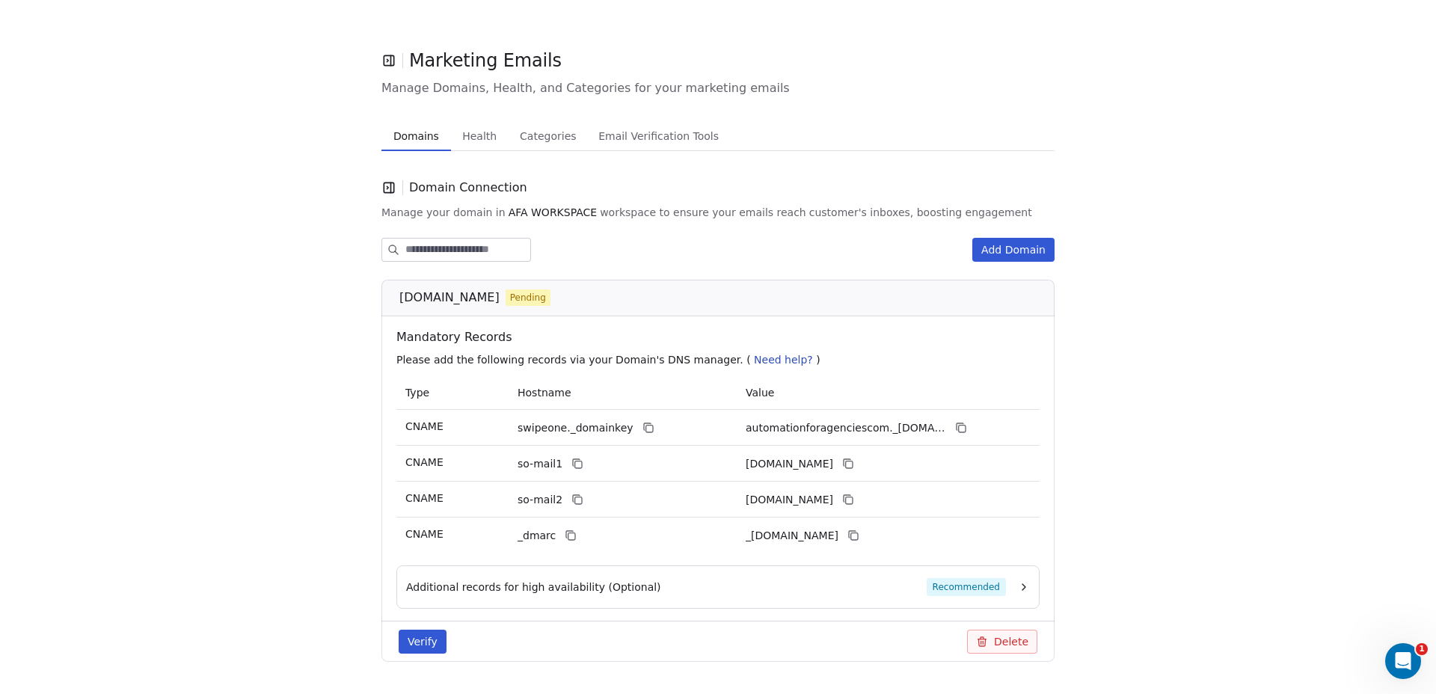
click at [415, 133] on span "Domains" at bounding box center [416, 136] width 58 height 21
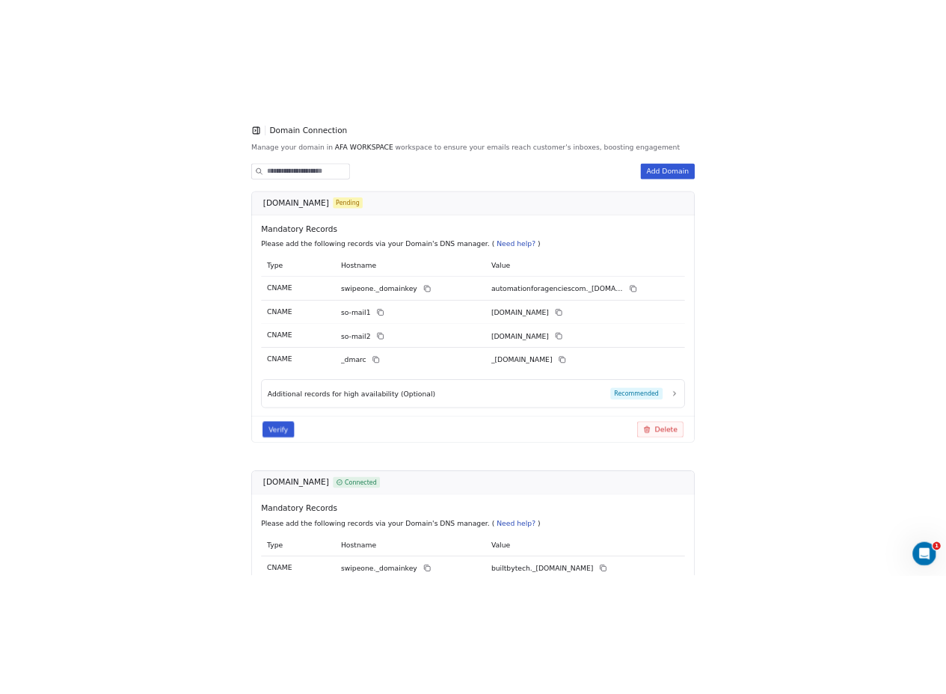
scroll to position [150, 0]
